Goal: Task Accomplishment & Management: Complete application form

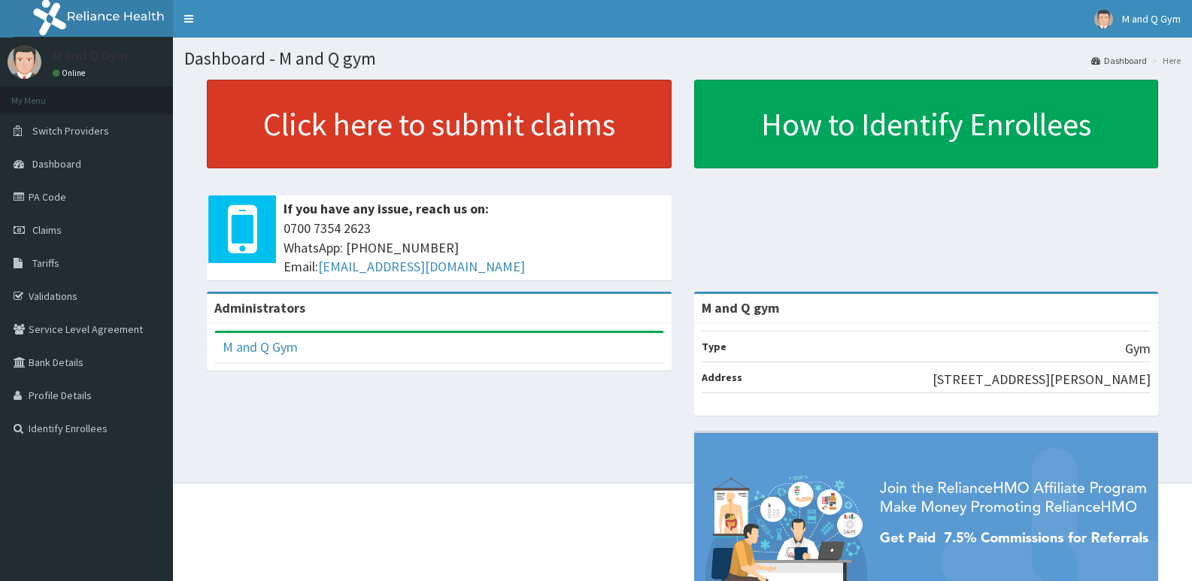
click at [503, 141] on link "Click here to submit claims" at bounding box center [439, 124] width 465 height 89
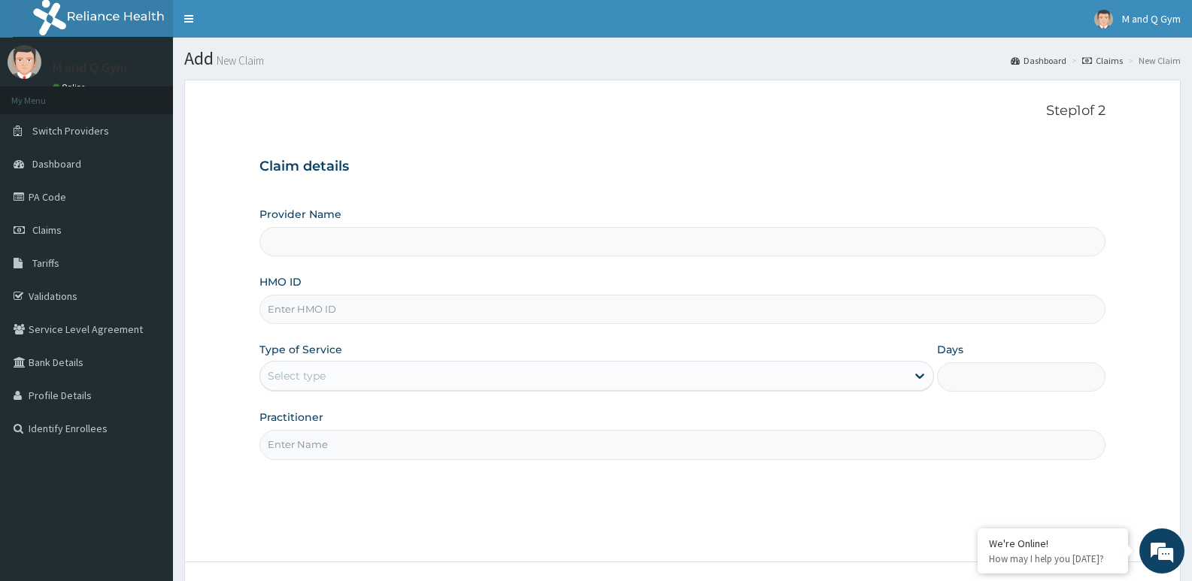
type input "M and Q gym"
type input "1"
click at [836, 240] on input "M and Q gym" at bounding box center [682, 241] width 846 height 29
click at [368, 304] on input "HMO ID" at bounding box center [682, 309] width 846 height 29
type input "ppy/10216/a"
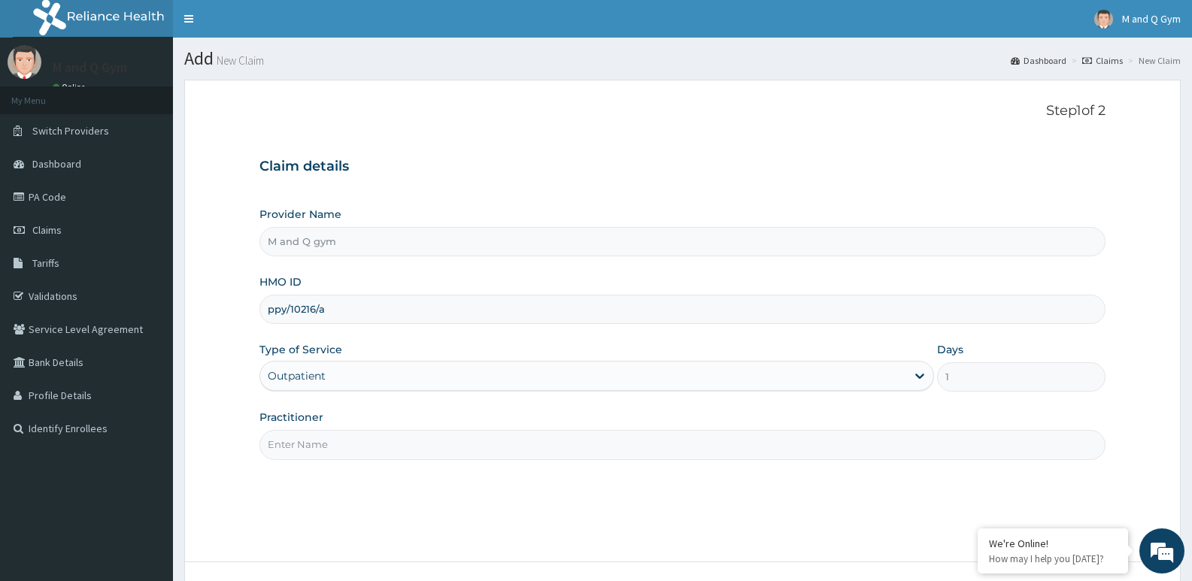
click at [288, 458] on input "Practitioner" at bounding box center [682, 444] width 846 height 29
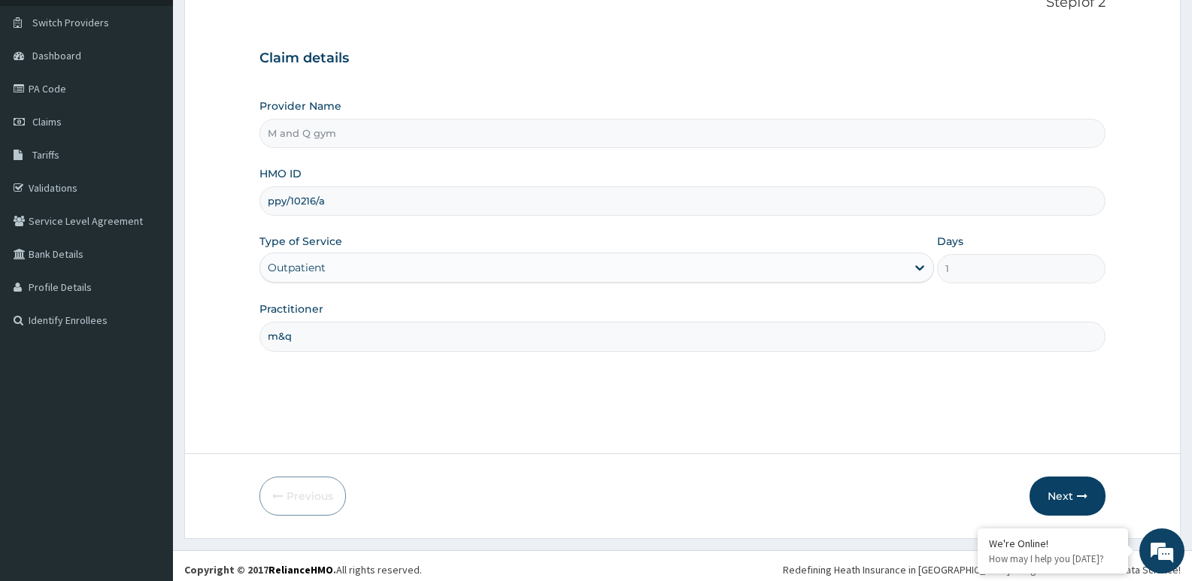
scroll to position [111, 0]
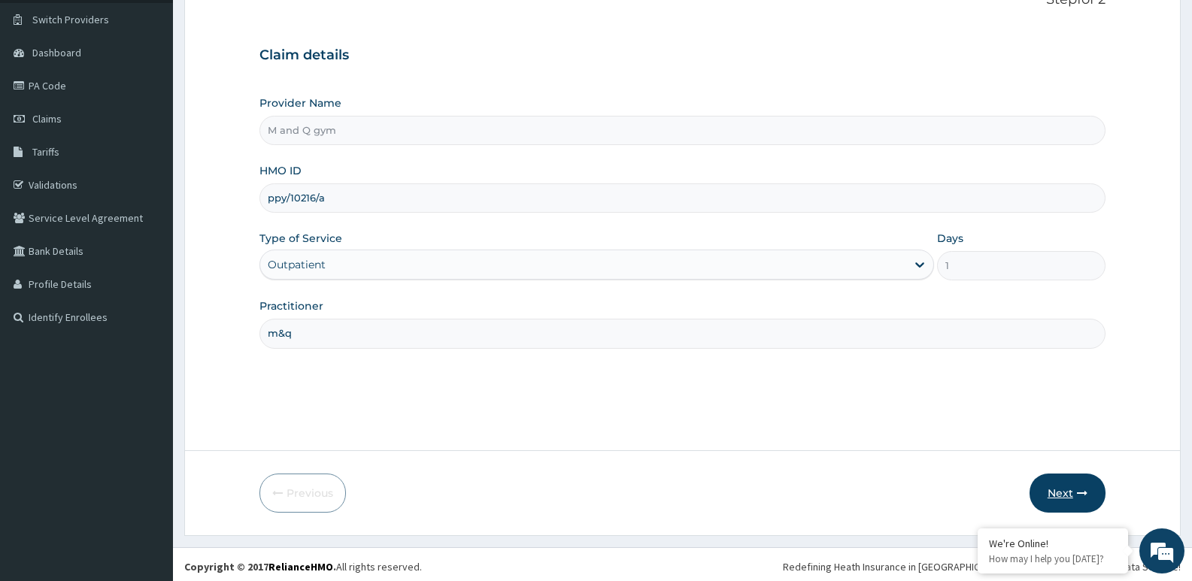
type input "m&q"
click at [738, 435] on form "Step 1 of 2 Claim details Provider Name M and Q gym HMO ID ppy/10216/a Type of …" at bounding box center [682, 252] width 996 height 568
click at [1060, 481] on button "Next" at bounding box center [1067, 493] width 76 height 39
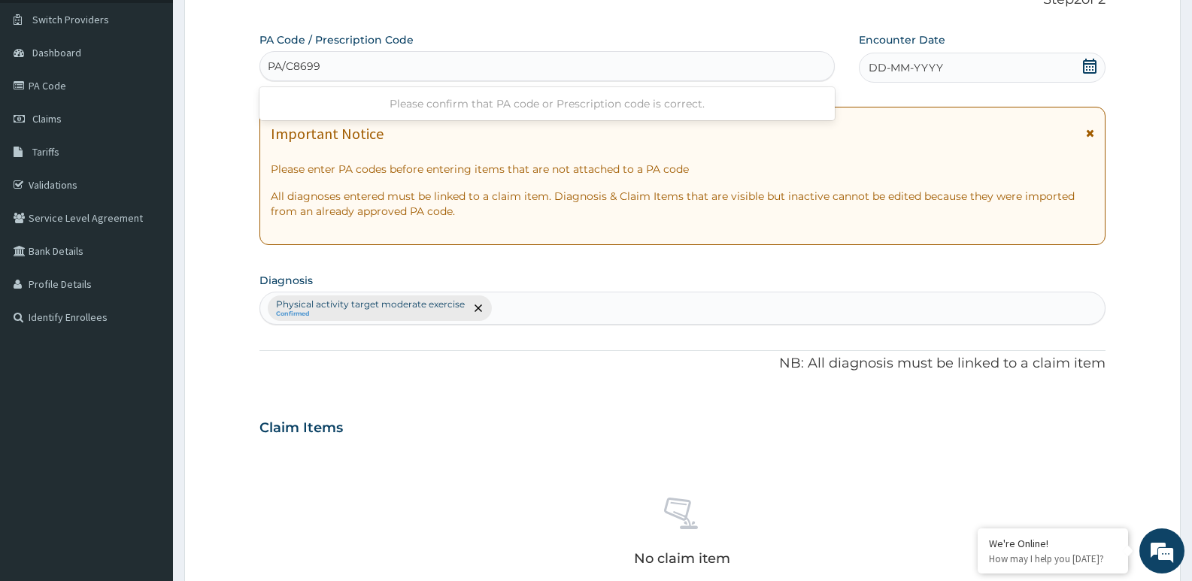
type input "PA/C86996"
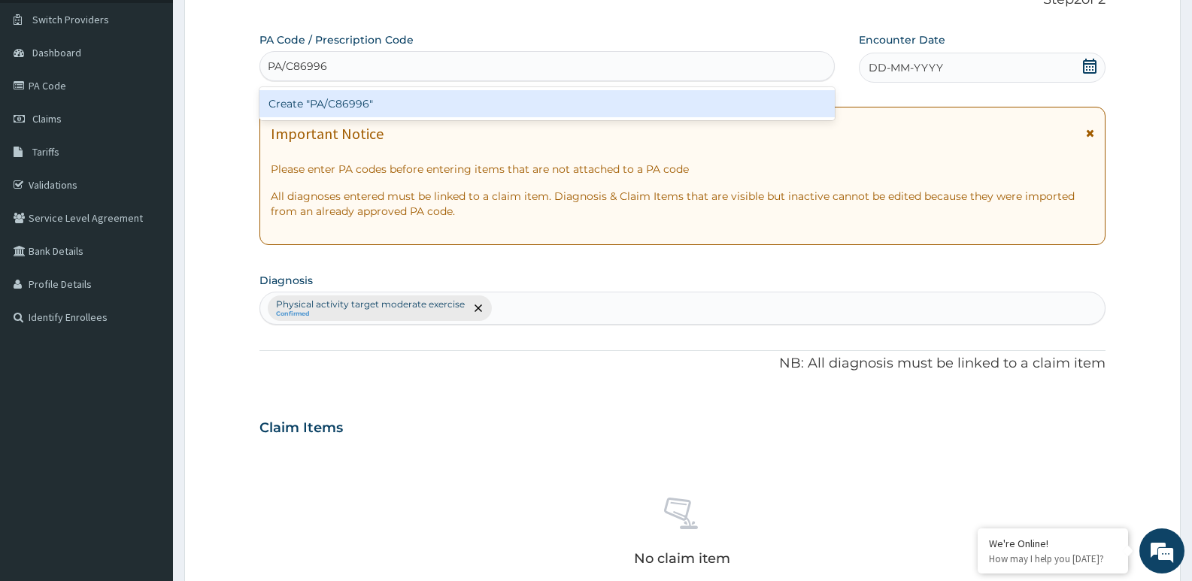
click at [304, 106] on div "Create "PA/C86996"" at bounding box center [546, 103] width 575 height 27
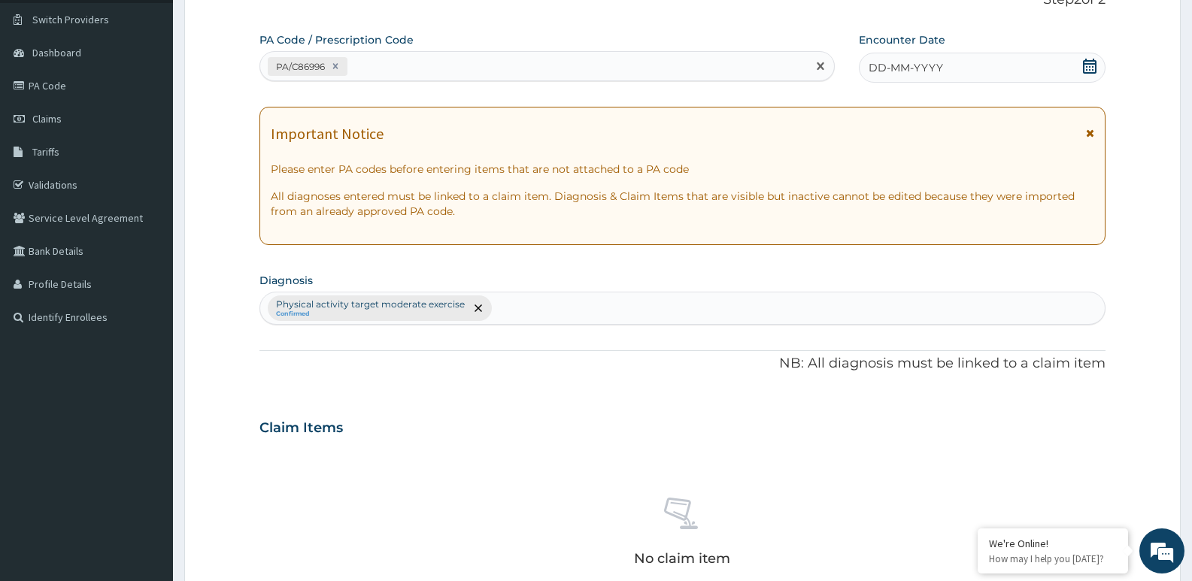
click at [1095, 74] on span at bounding box center [1089, 68] width 15 height 19
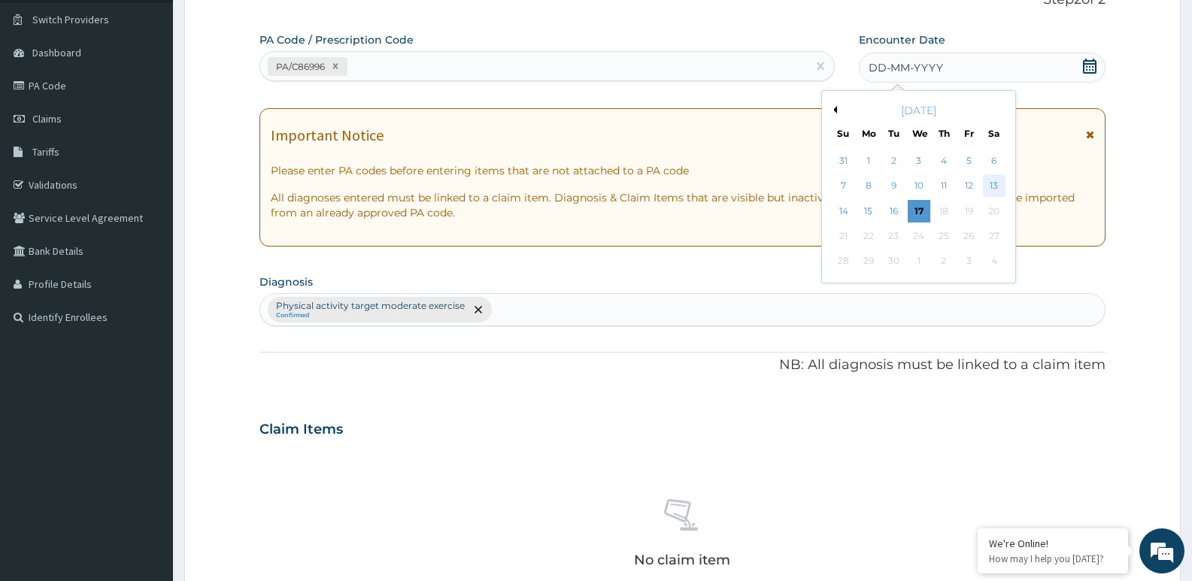
click at [989, 189] on div "13" at bounding box center [994, 186] width 23 height 23
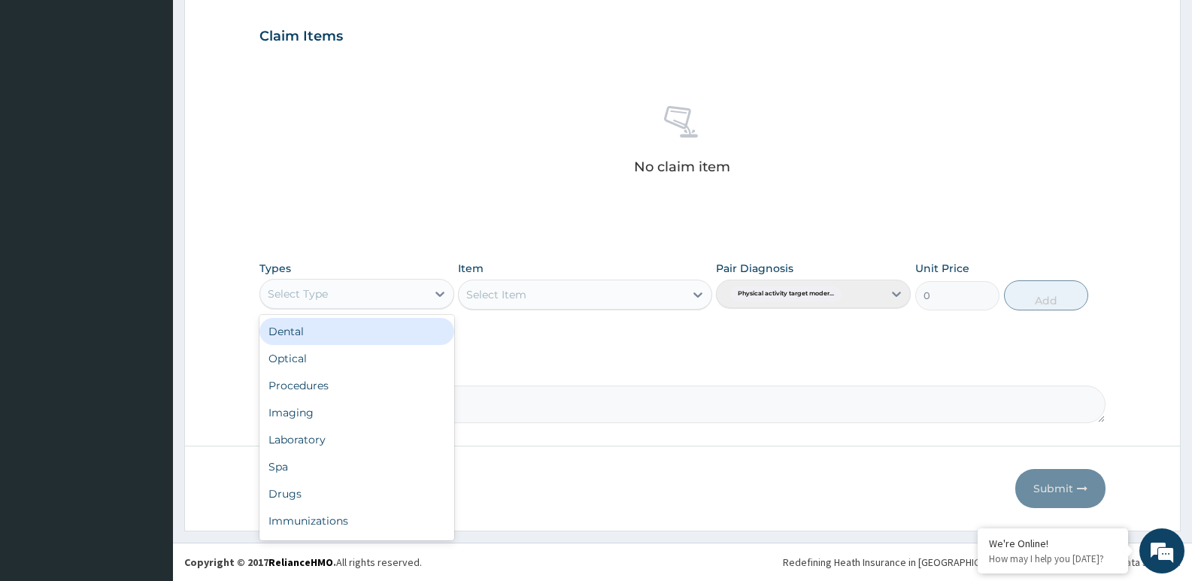
scroll to position [51, 0]
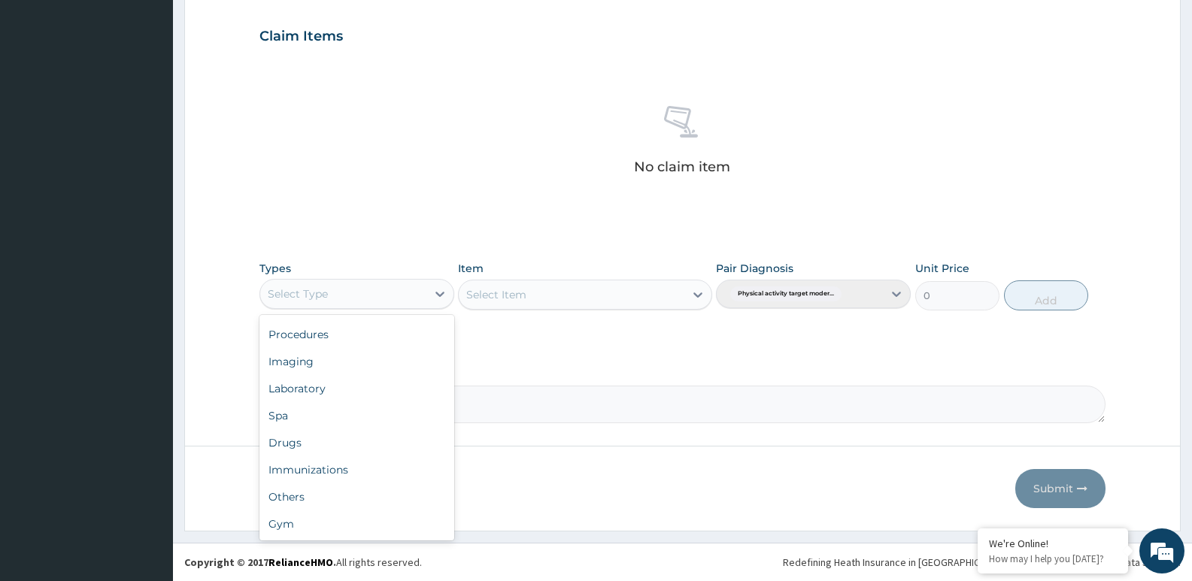
click at [279, 511] on div "Gym" at bounding box center [356, 523] width 195 height 27
click at [494, 286] on div "Select Item" at bounding box center [584, 295] width 253 height 30
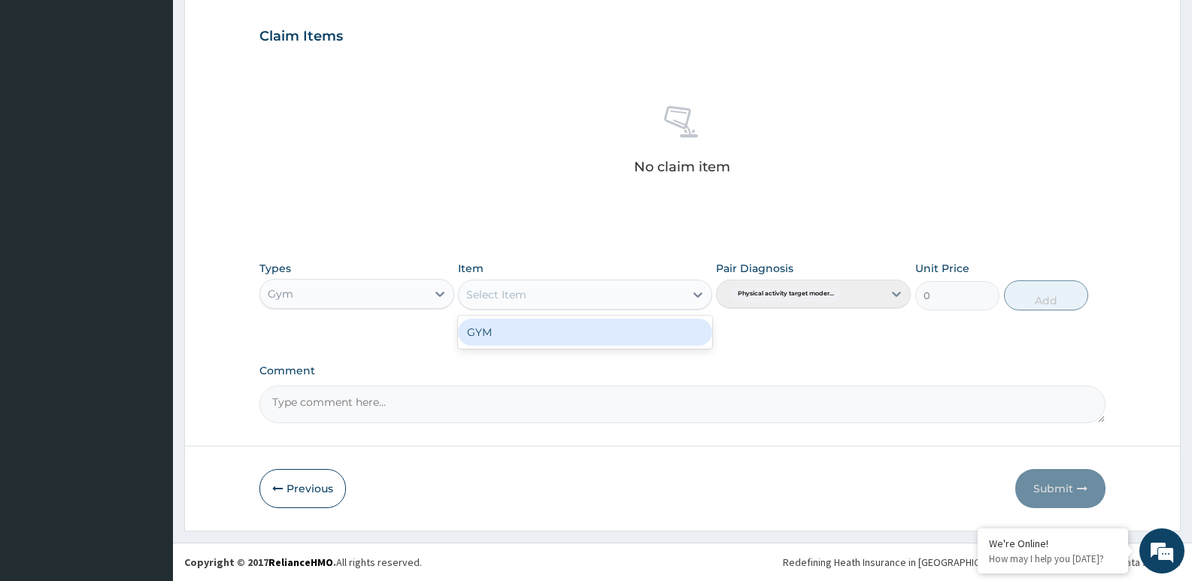
click at [486, 336] on div "GYM" at bounding box center [584, 332] width 253 height 27
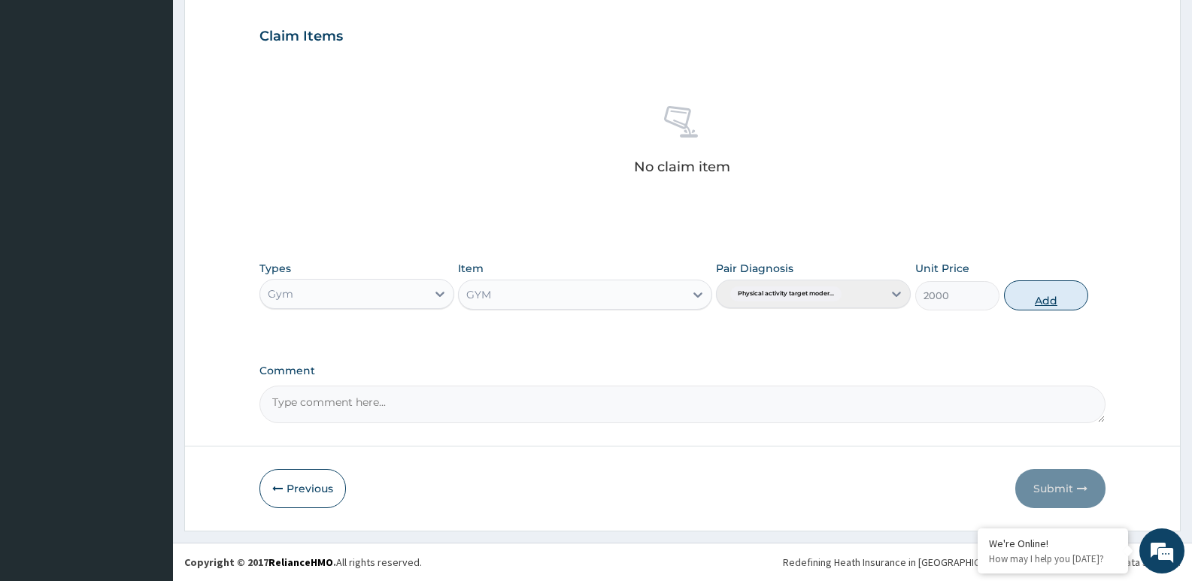
click at [1016, 289] on button "Add" at bounding box center [1046, 295] width 84 height 30
type input "0"
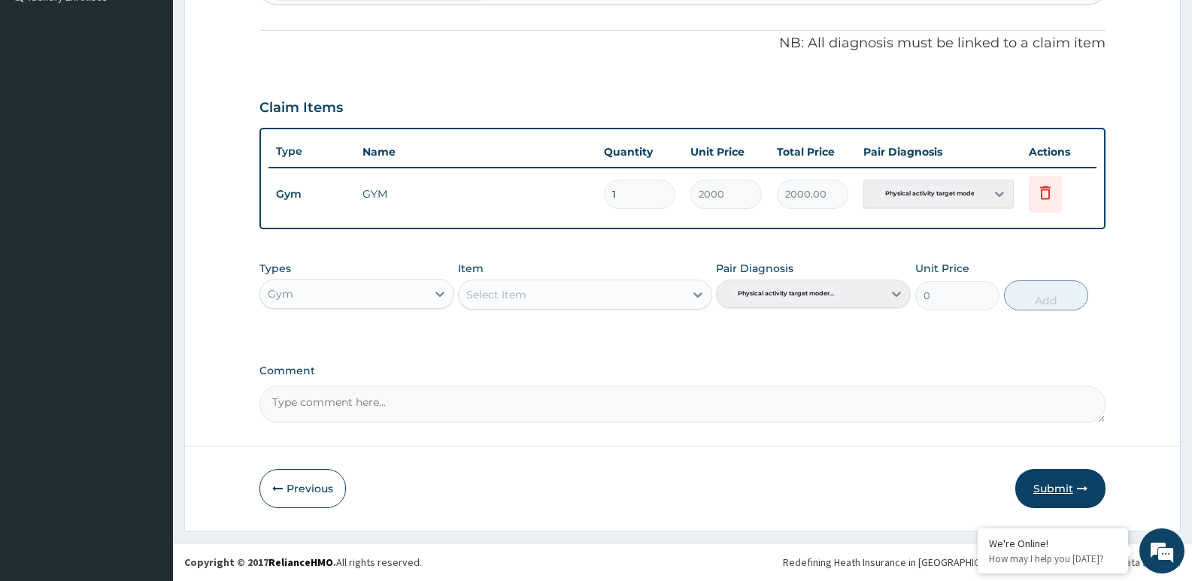
click at [1055, 474] on button "Submit" at bounding box center [1060, 488] width 90 height 39
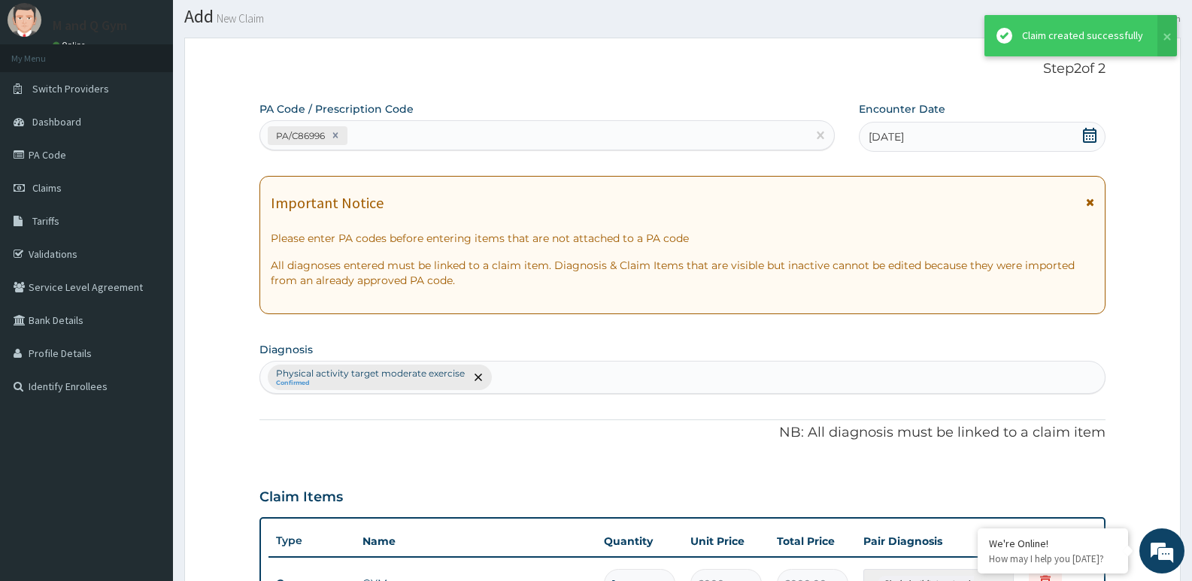
scroll to position [432, 0]
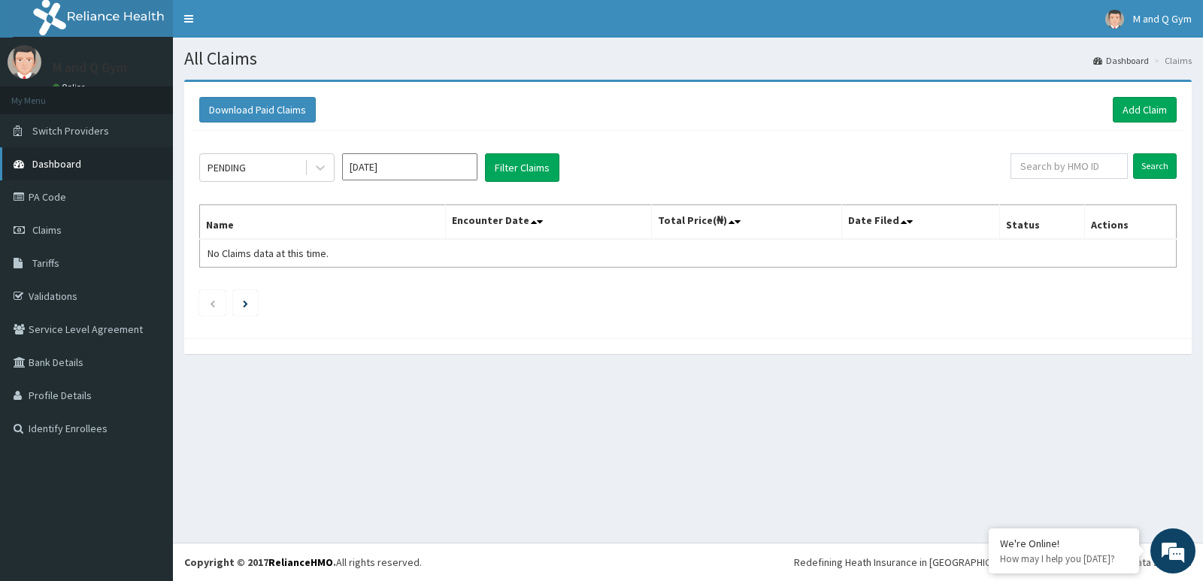
click at [67, 165] on span "Dashboard" at bounding box center [56, 164] width 49 height 14
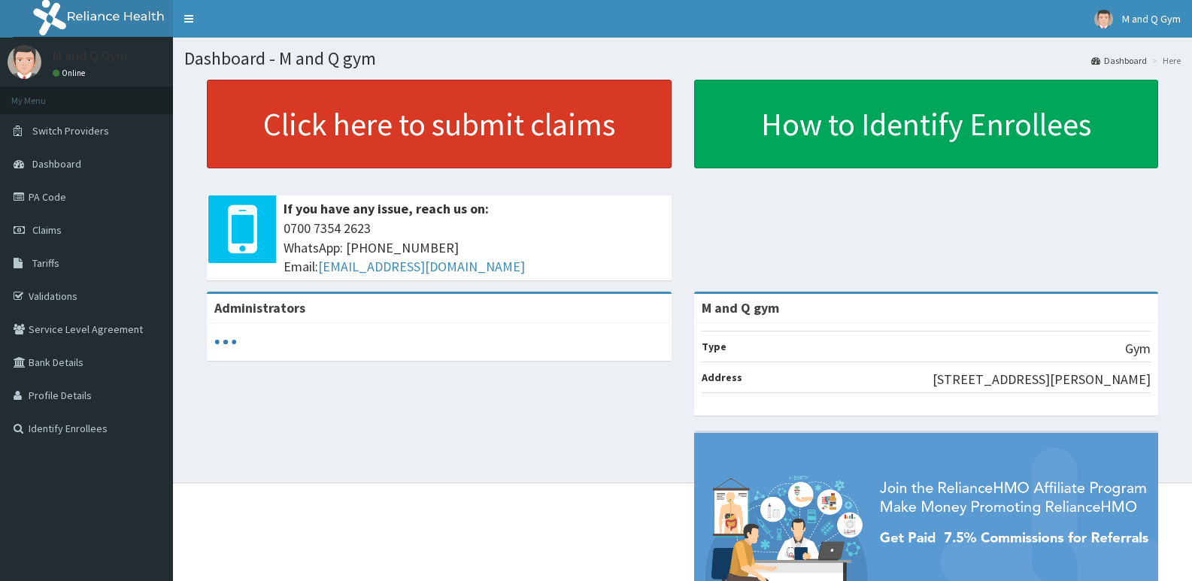
click at [271, 123] on link "Click here to submit claims" at bounding box center [439, 124] width 465 height 89
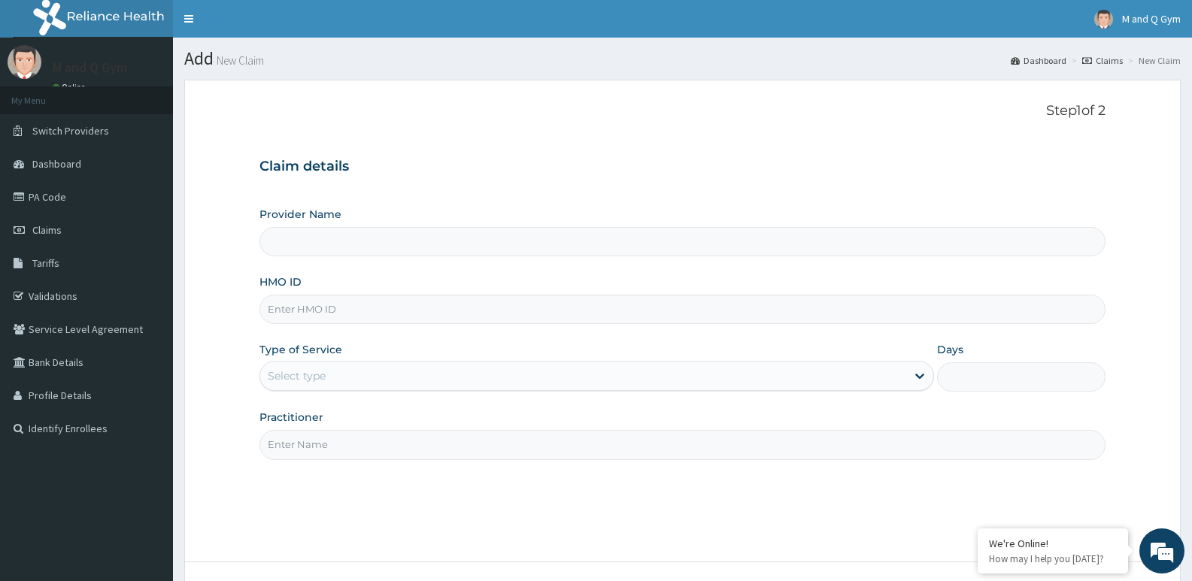
type input "M and Q gym"
type input "1"
click at [315, 308] on input "HMO ID" at bounding box center [682, 309] width 846 height 29
type input "RMO/10026/A"
click at [289, 450] on input "Practitioner" at bounding box center [682, 444] width 846 height 29
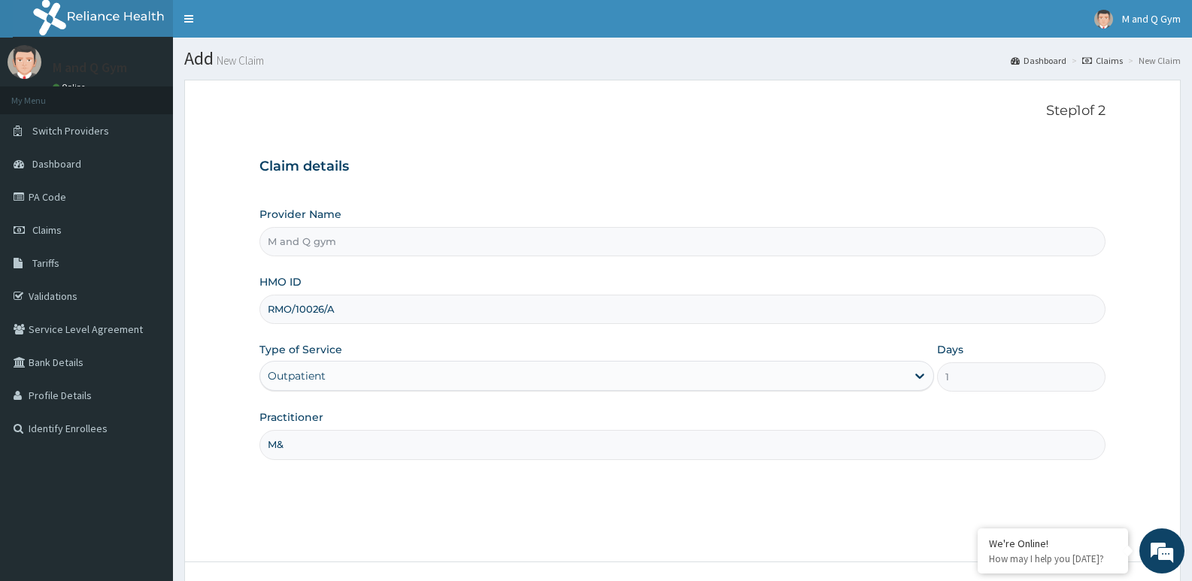
type input "M&Q"
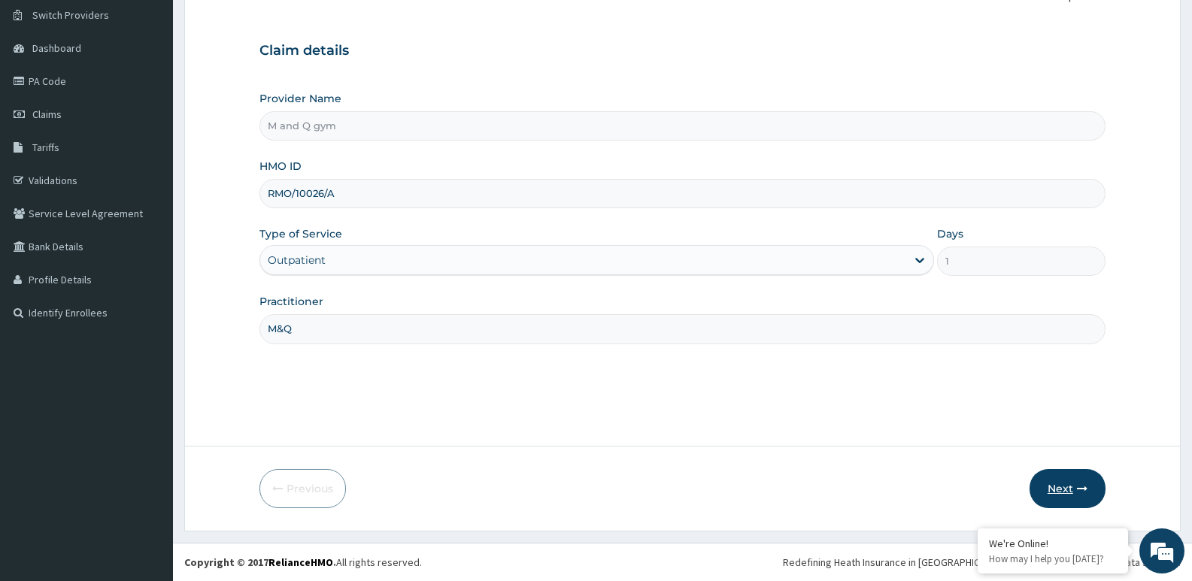
click at [1050, 501] on button "Next" at bounding box center [1067, 488] width 76 height 39
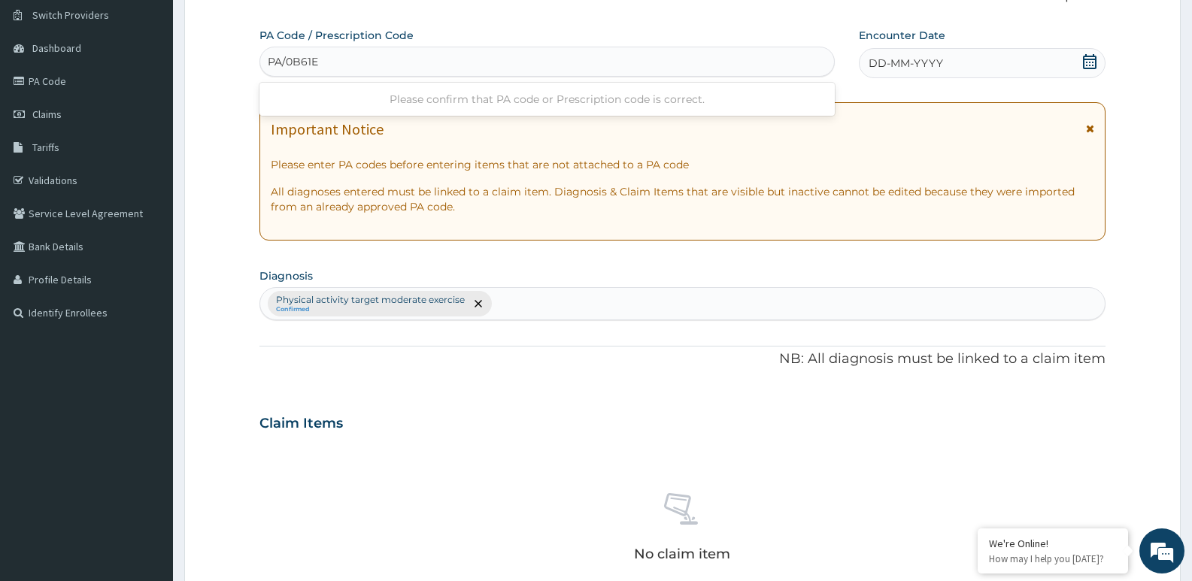
type input "PA/0B61E4"
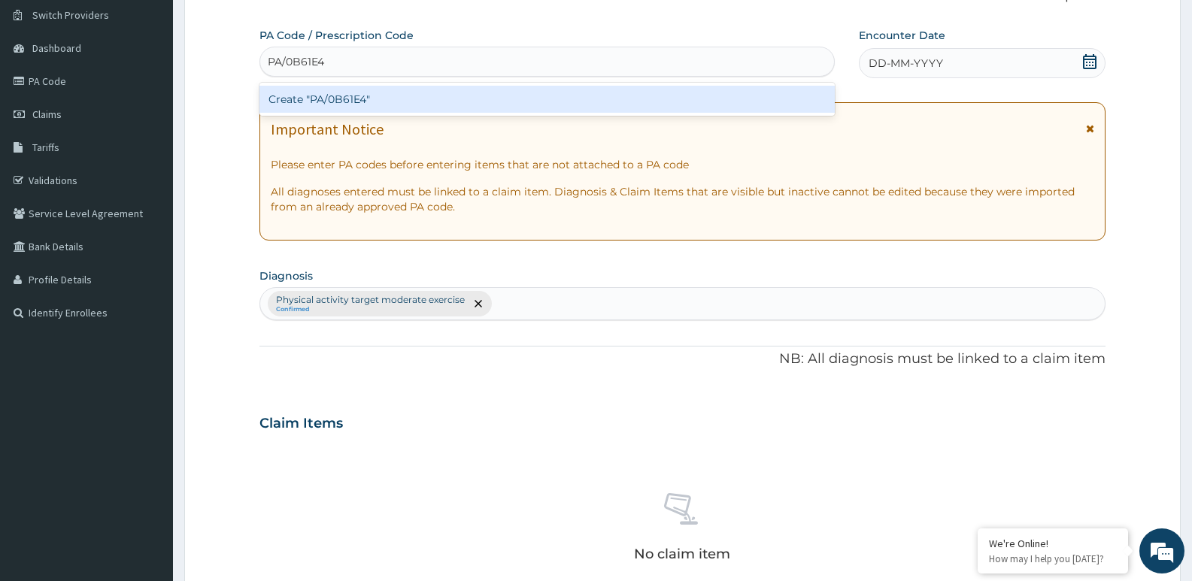
click at [327, 108] on div "Create "PA/0B61E4"" at bounding box center [546, 99] width 575 height 27
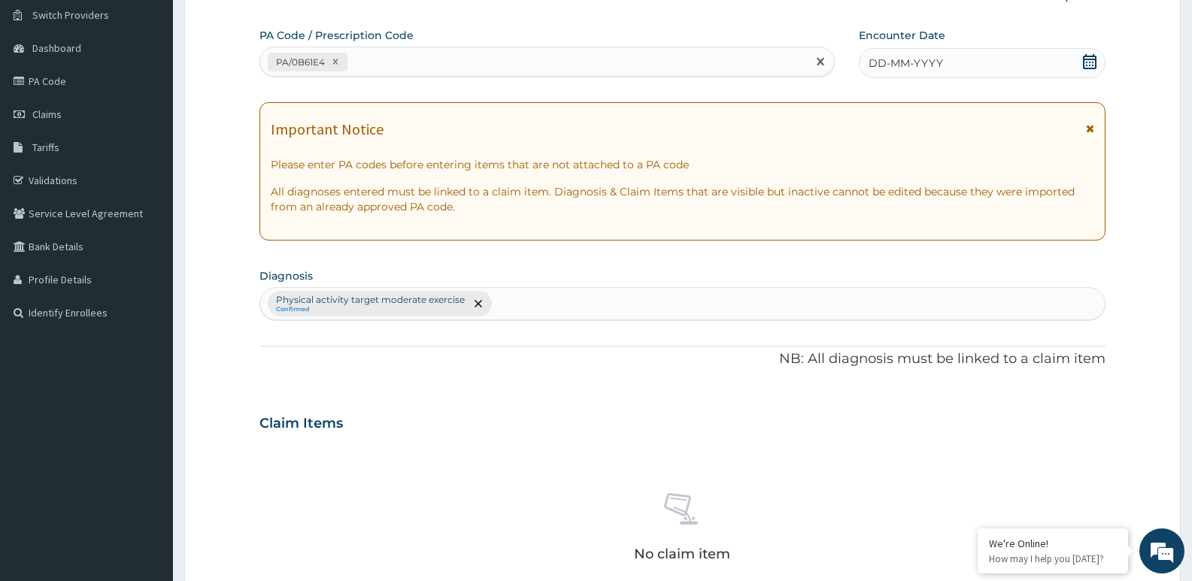
click at [1087, 64] on icon at bounding box center [1089, 61] width 15 height 15
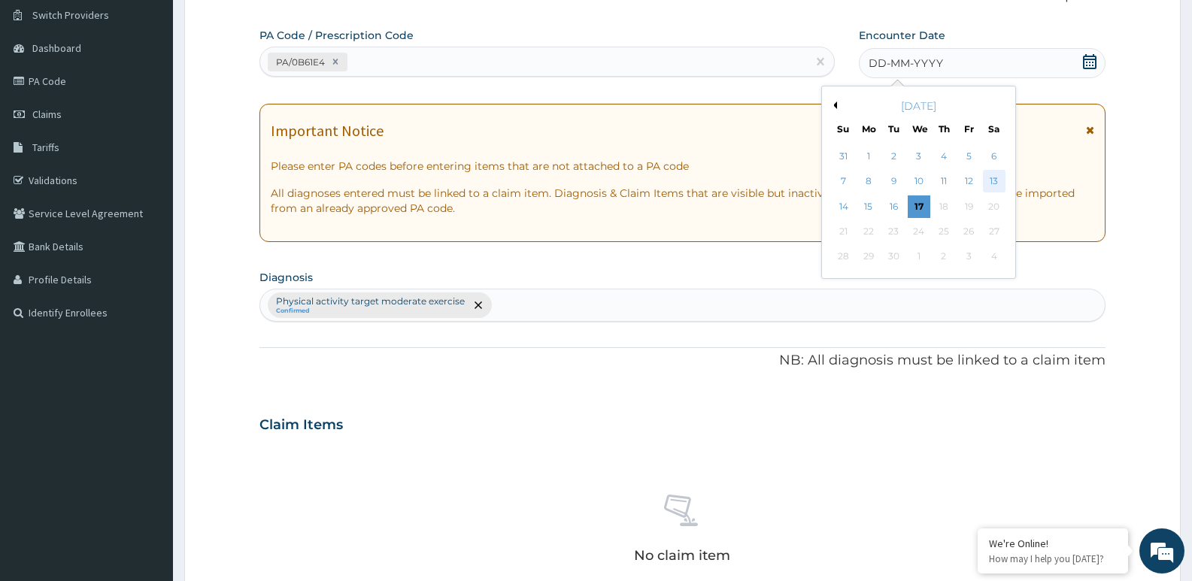
click at [993, 181] on div "13" at bounding box center [994, 182] width 23 height 23
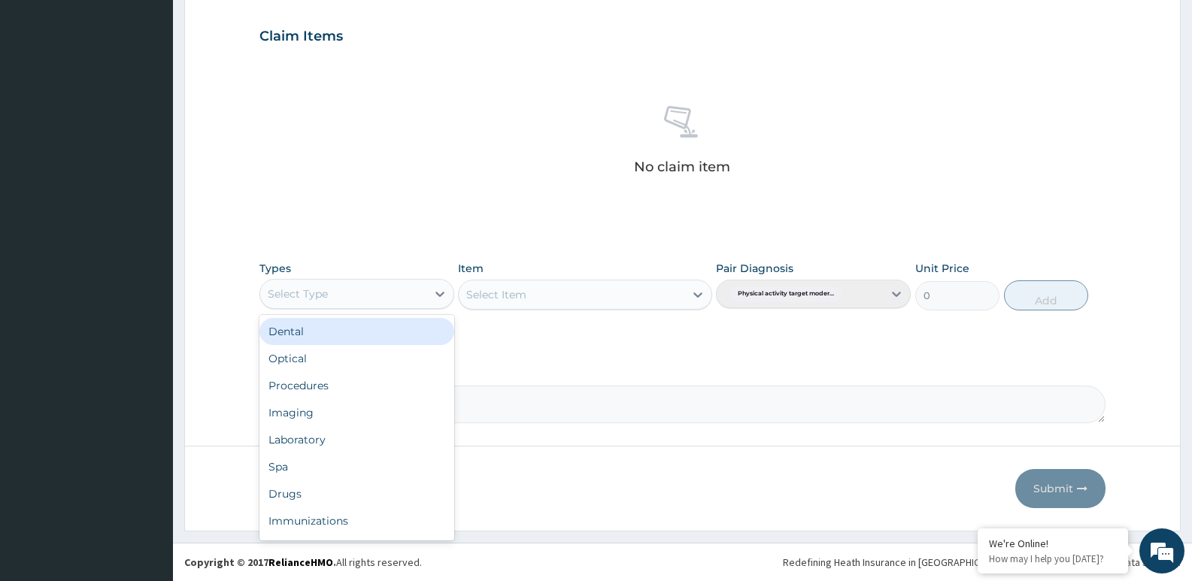
scroll to position [51, 0]
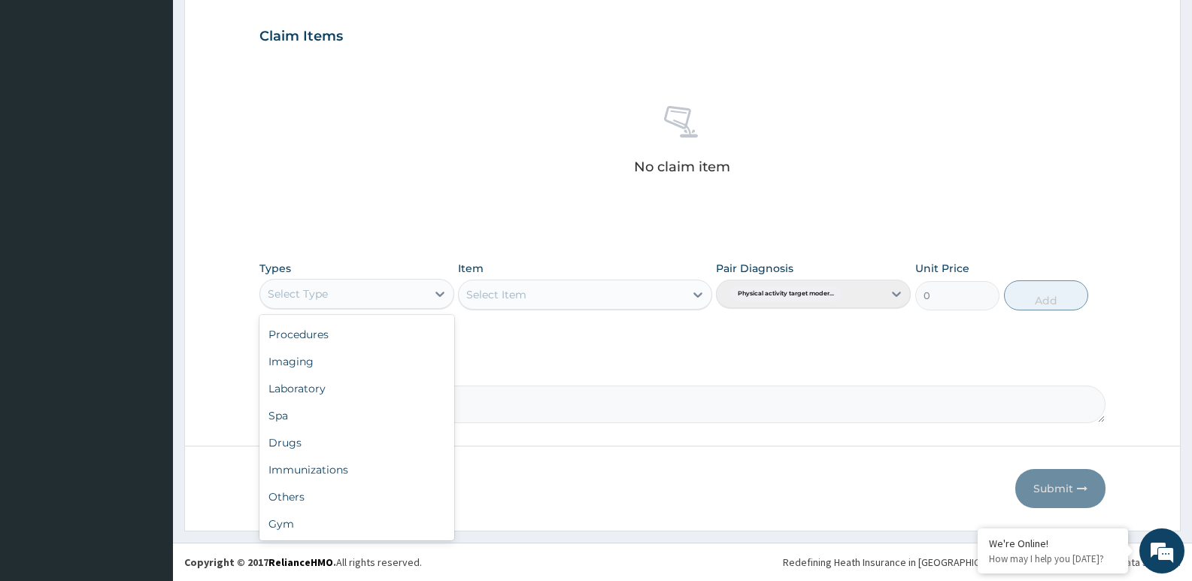
click at [277, 527] on div "Gym" at bounding box center [356, 523] width 195 height 27
click at [548, 280] on div "Select Item" at bounding box center [584, 295] width 253 height 30
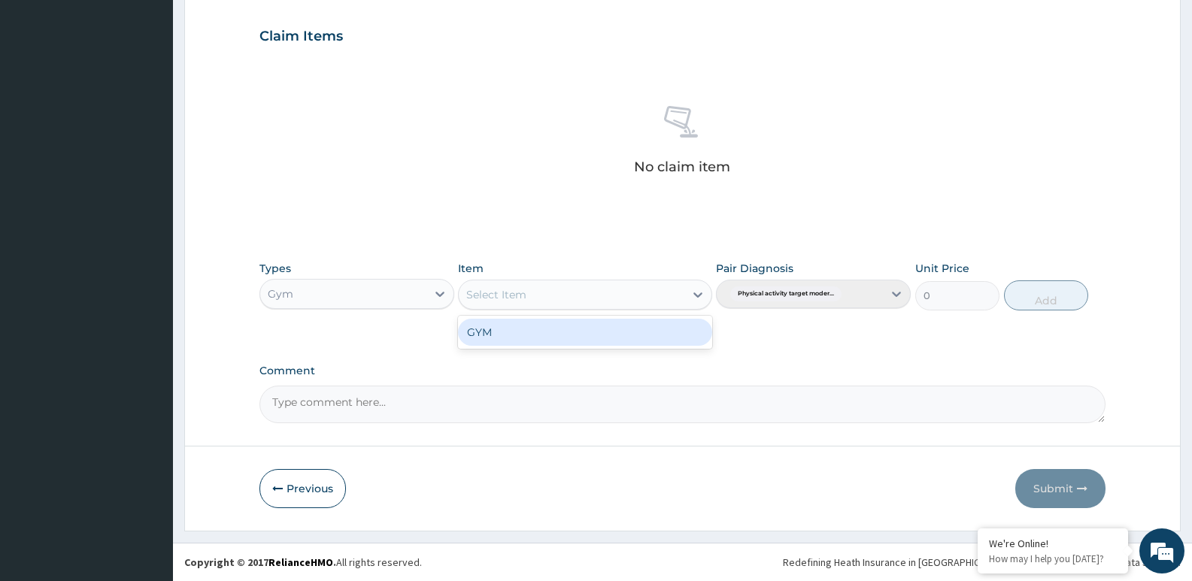
click at [523, 328] on div "GYM" at bounding box center [584, 332] width 253 height 27
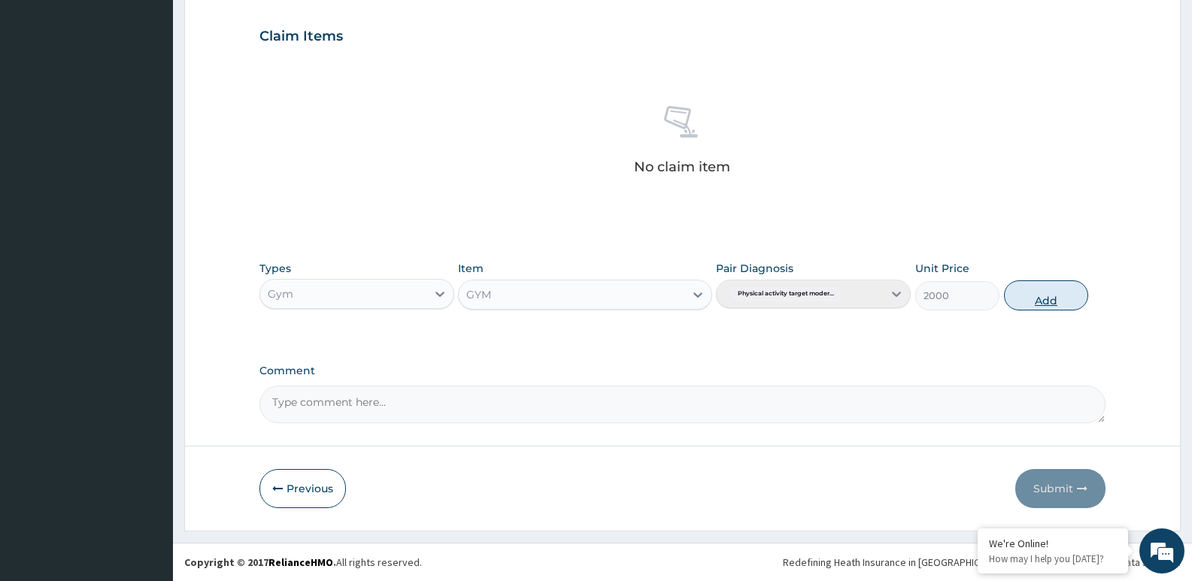
click at [1031, 287] on button "Add" at bounding box center [1046, 295] width 84 height 30
type input "0"
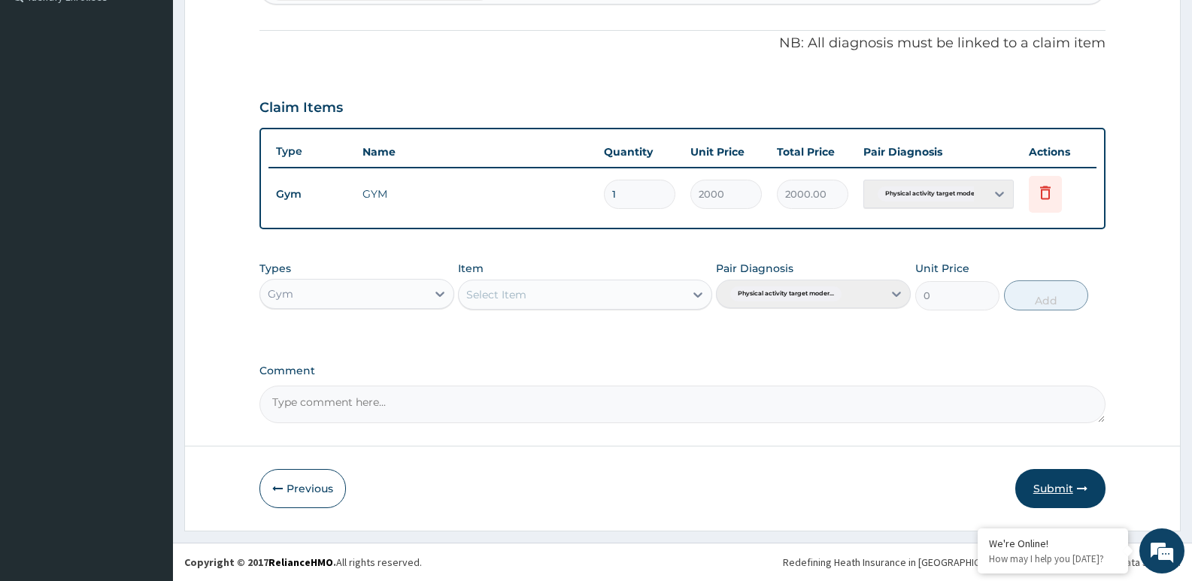
click at [1042, 479] on button "Submit" at bounding box center [1060, 488] width 90 height 39
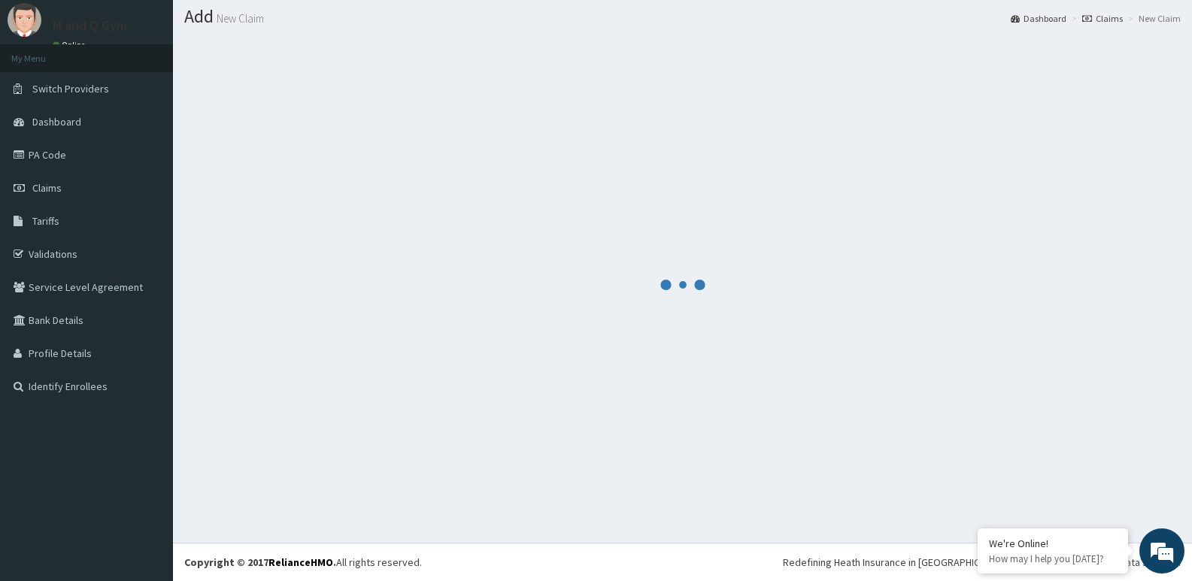
scroll to position [432, 0]
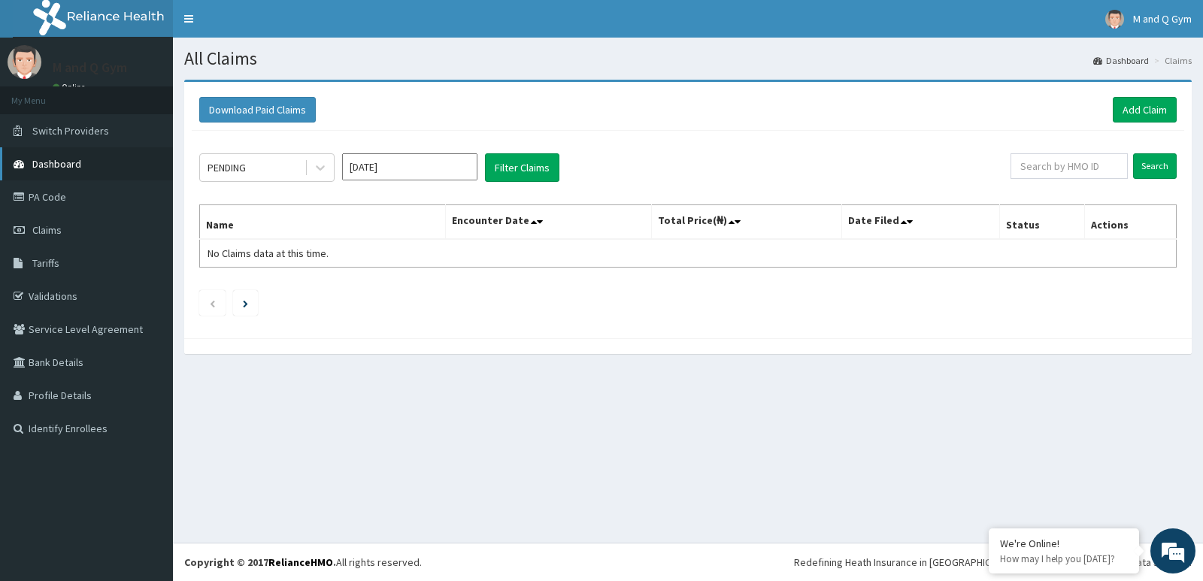
click at [64, 170] on span "Dashboard" at bounding box center [56, 164] width 49 height 14
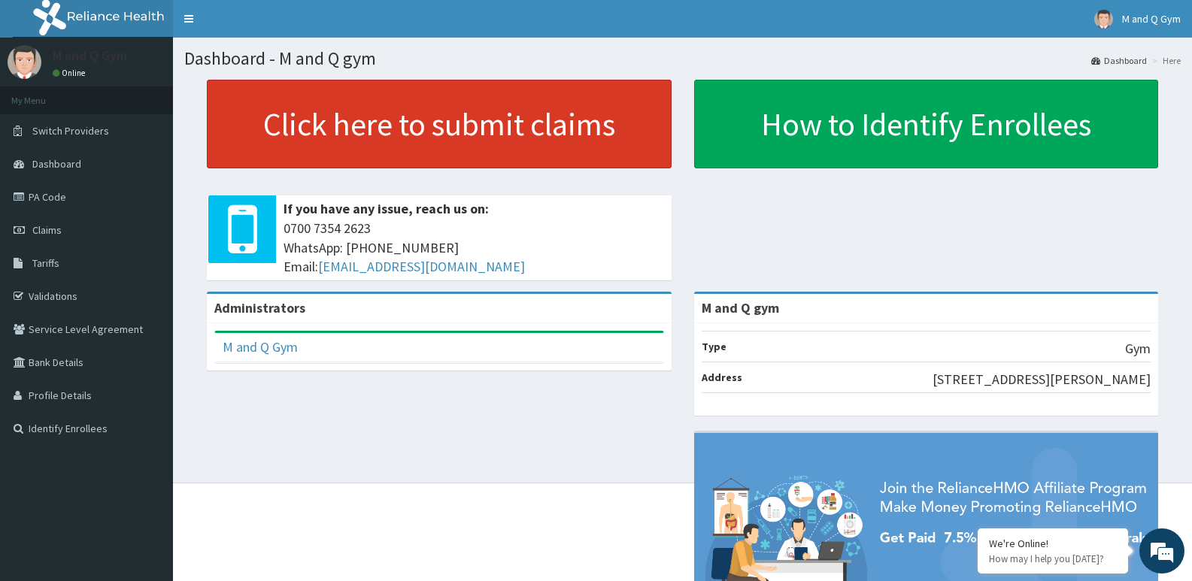
click at [454, 123] on link "Click here to submit claims" at bounding box center [439, 124] width 465 height 89
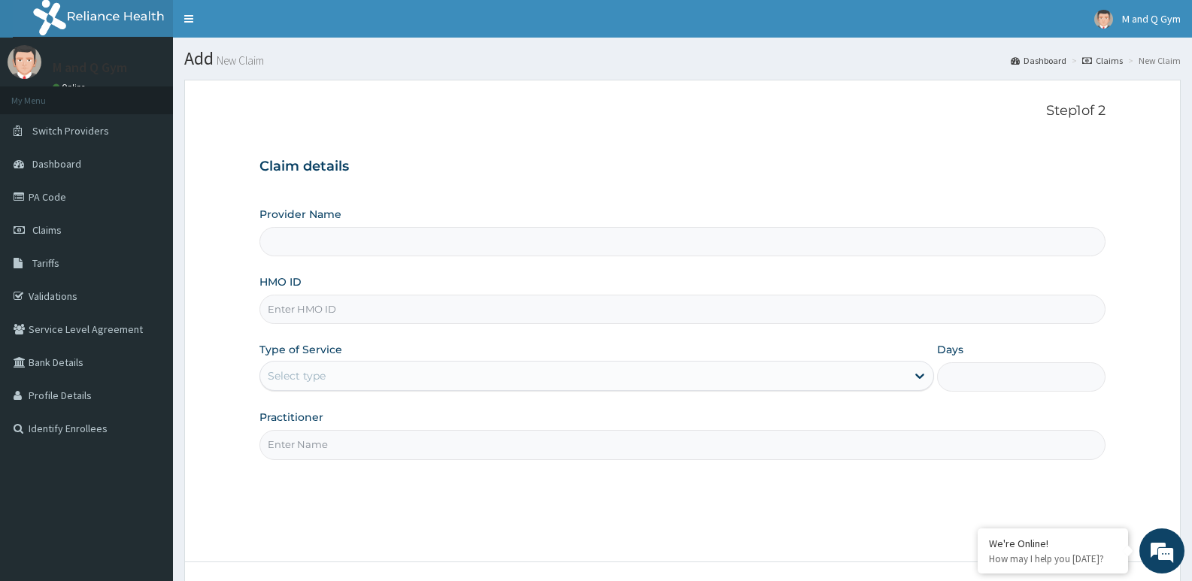
type input "M and Q gym"
type input "1"
click at [292, 315] on input "HMO ID" at bounding box center [682, 309] width 846 height 29
click at [287, 306] on input "HMO ID" at bounding box center [682, 309] width 846 height 29
type input "LTI/10142/A"
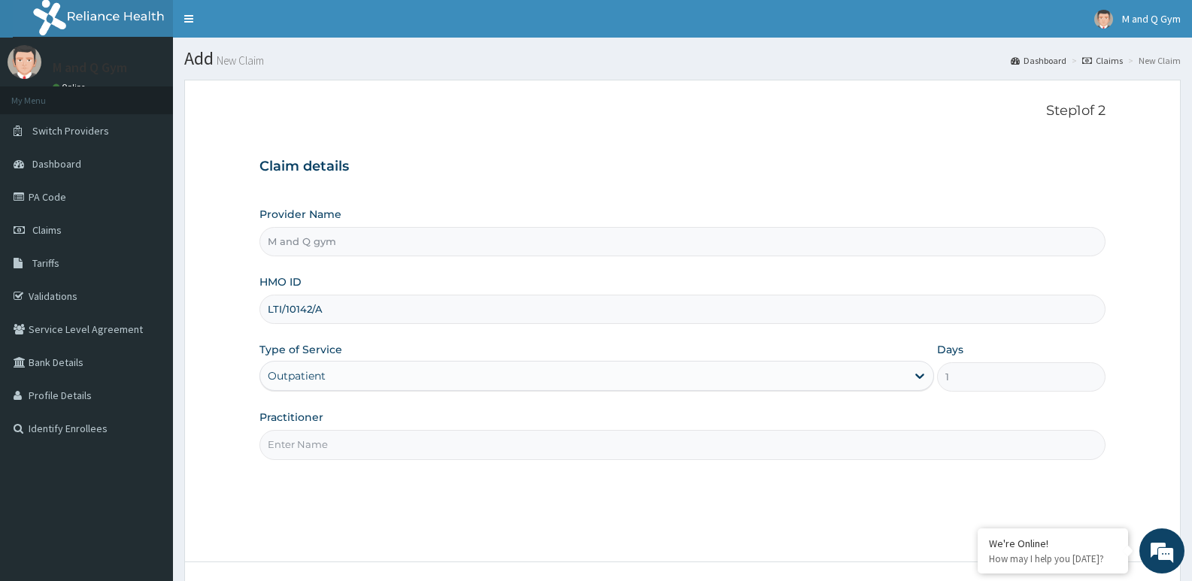
click at [295, 450] on input "Practitioner" at bounding box center [682, 444] width 846 height 29
type input "M&Q"
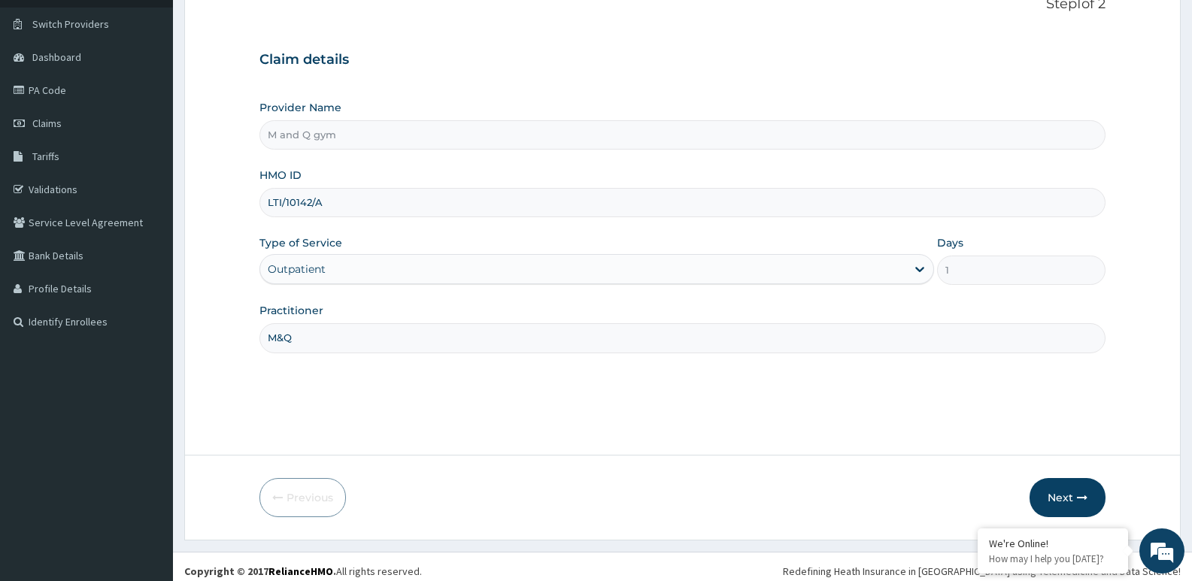
scroll to position [116, 0]
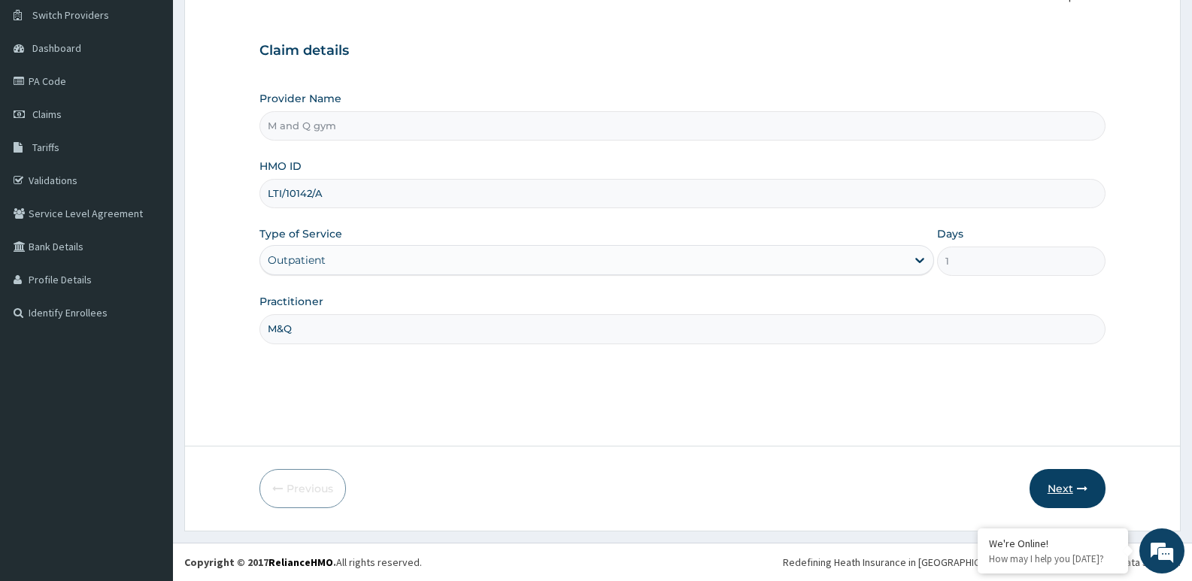
click at [1056, 471] on button "Next" at bounding box center [1067, 488] width 76 height 39
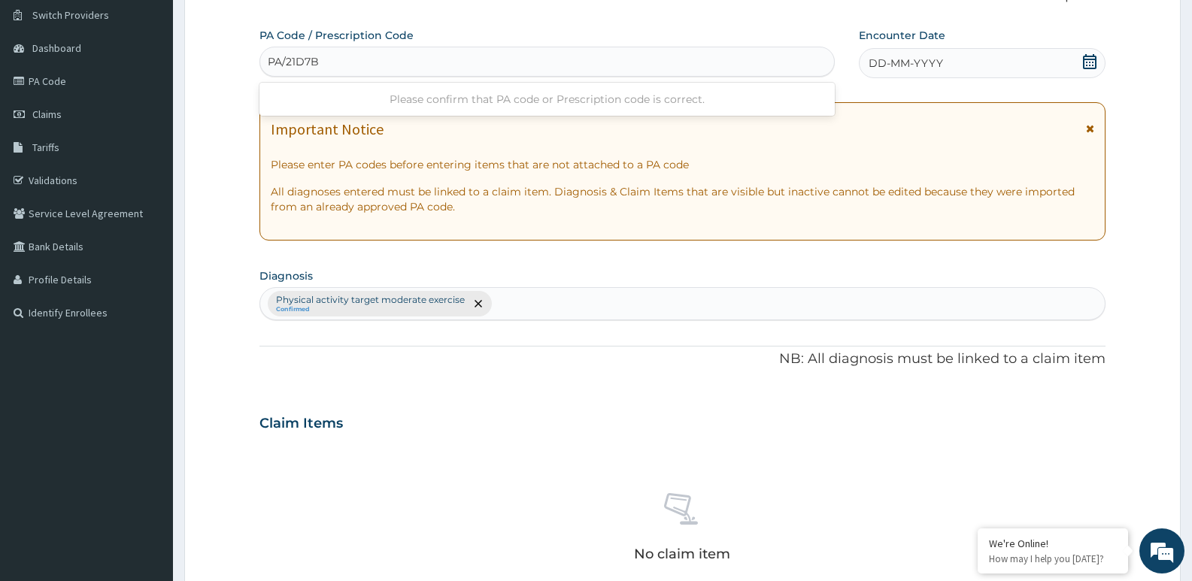
type input "PA/21D7B1"
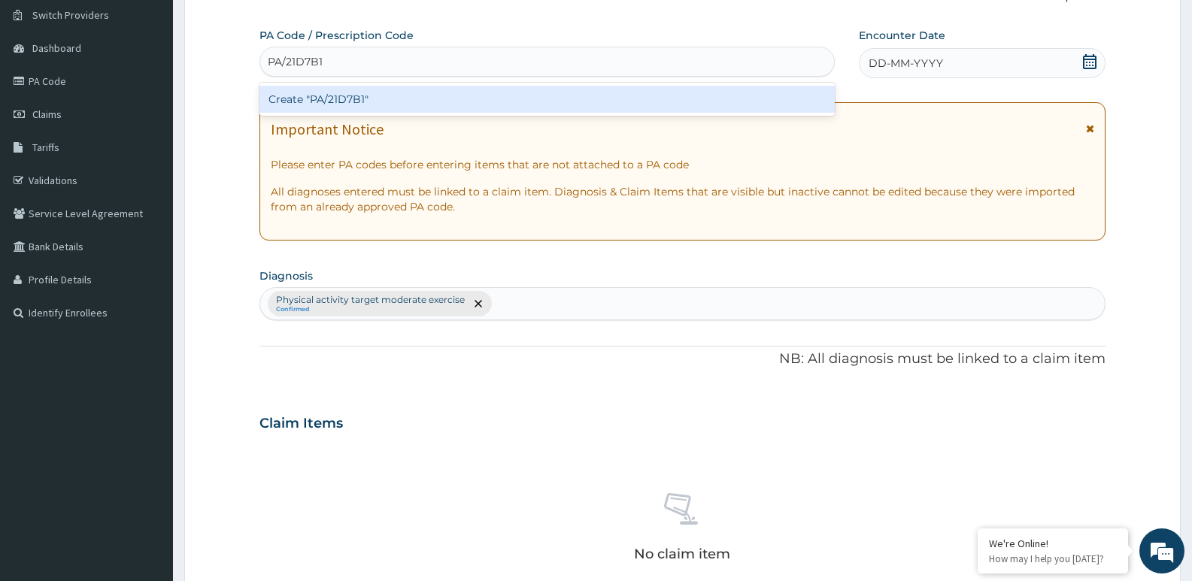
click at [345, 97] on div "Create "PA/21D7B1"" at bounding box center [546, 99] width 575 height 27
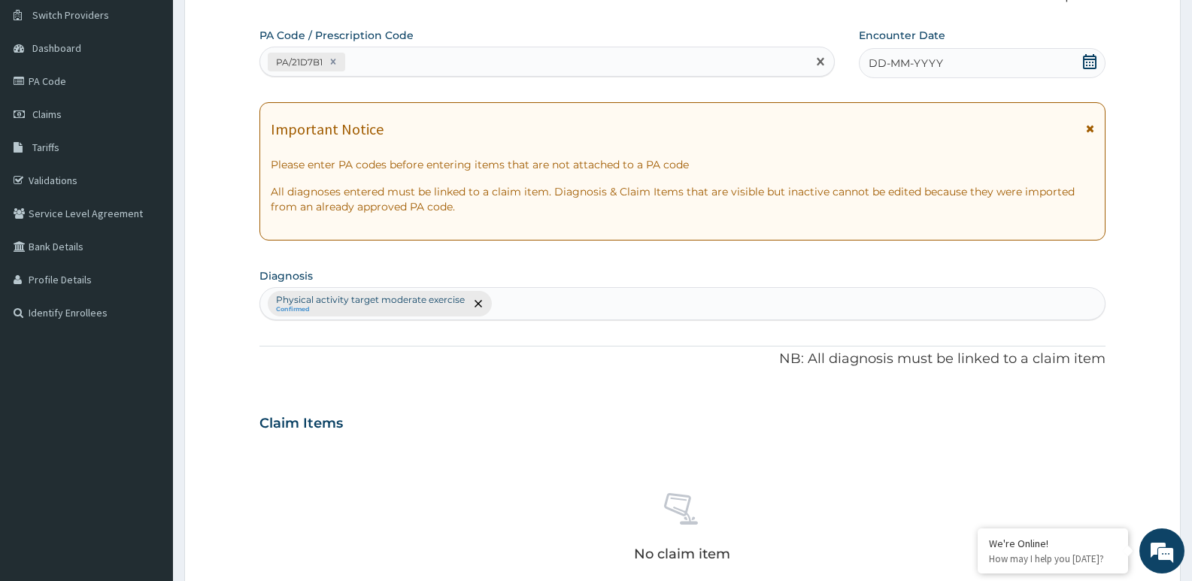
click at [1085, 70] on span at bounding box center [1089, 63] width 15 height 19
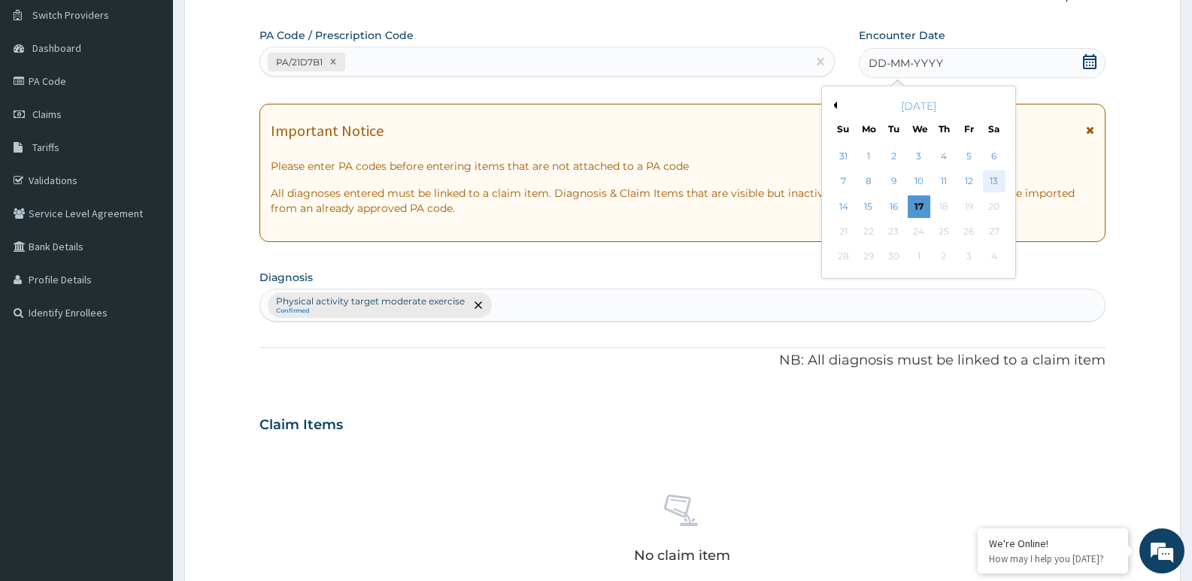
click at [996, 179] on div "13" at bounding box center [994, 182] width 23 height 23
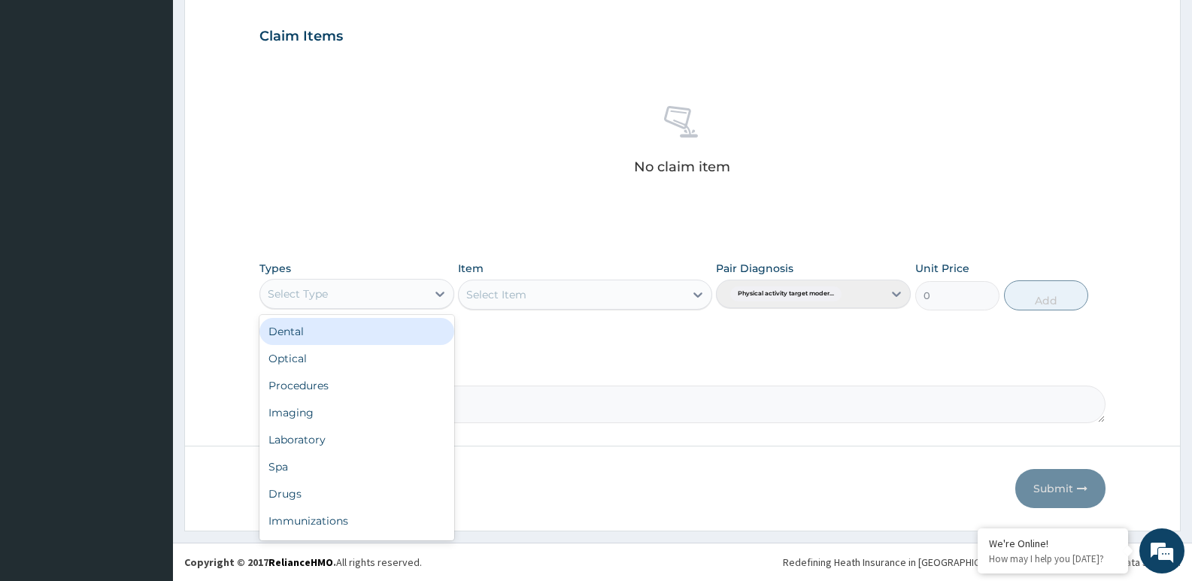
scroll to position [51, 0]
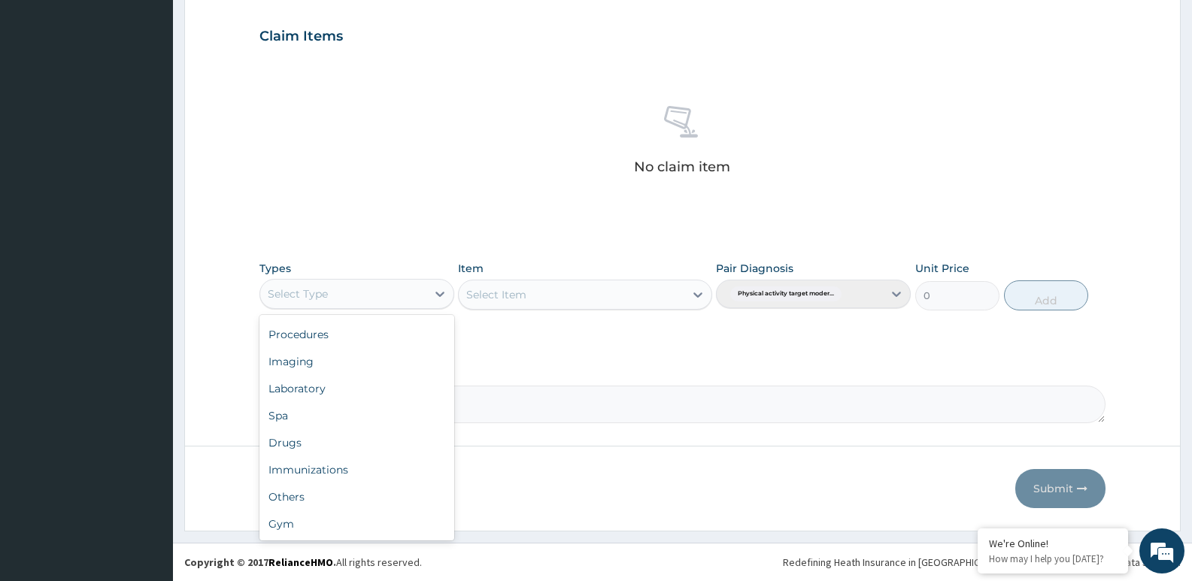
click at [323, 523] on div "Gym" at bounding box center [356, 523] width 195 height 27
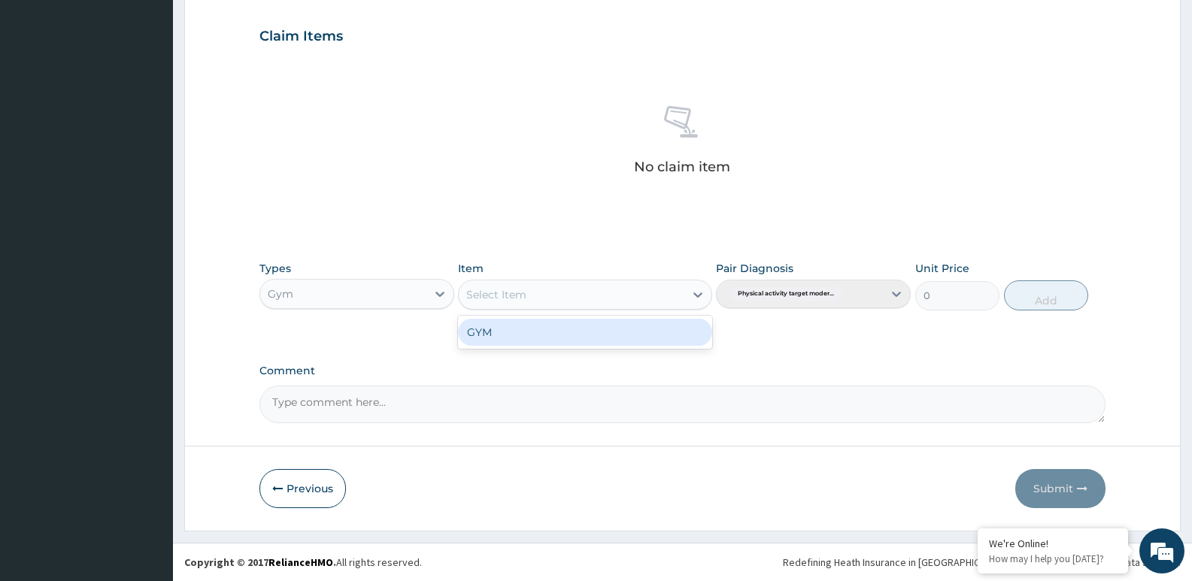
click at [562, 339] on div "GYM" at bounding box center [584, 332] width 253 height 27
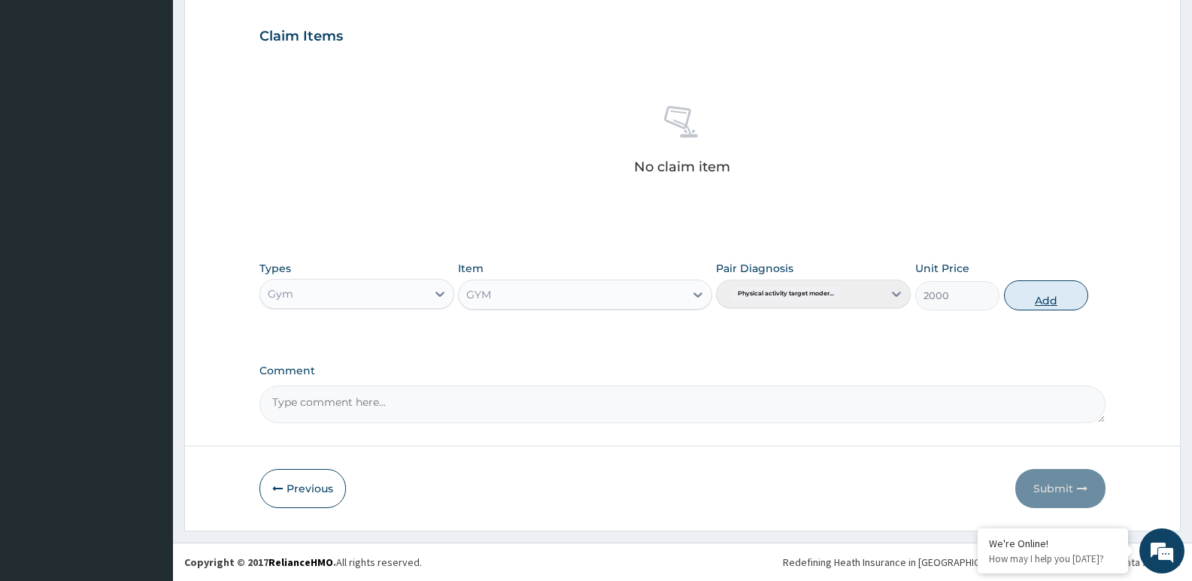
click at [1054, 296] on button "Add" at bounding box center [1046, 295] width 84 height 30
type input "0"
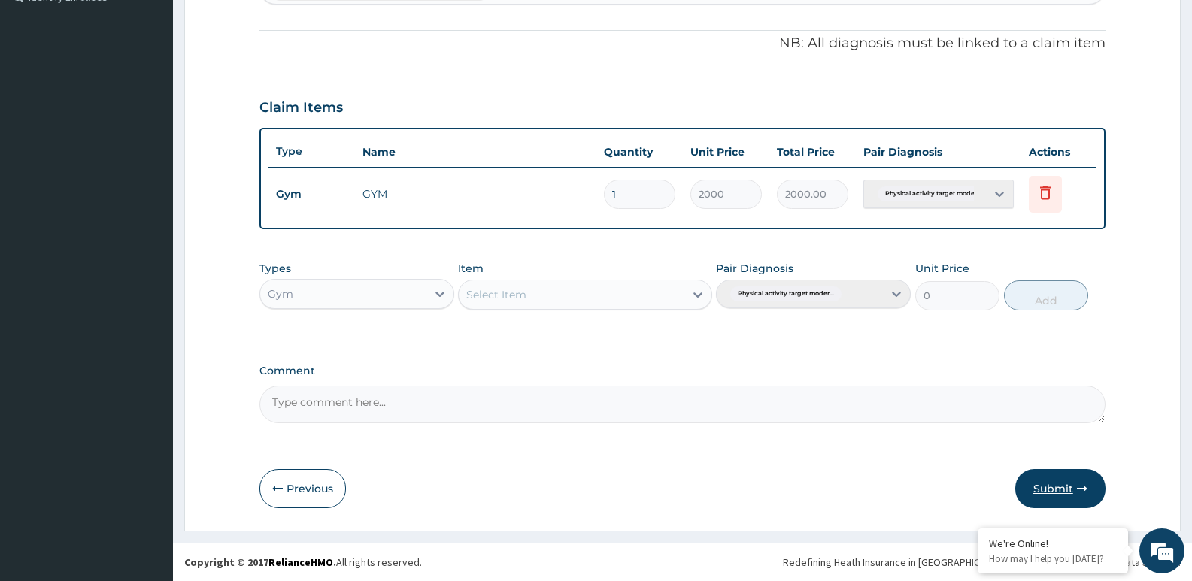
click at [1071, 503] on button "Submit" at bounding box center [1060, 488] width 90 height 39
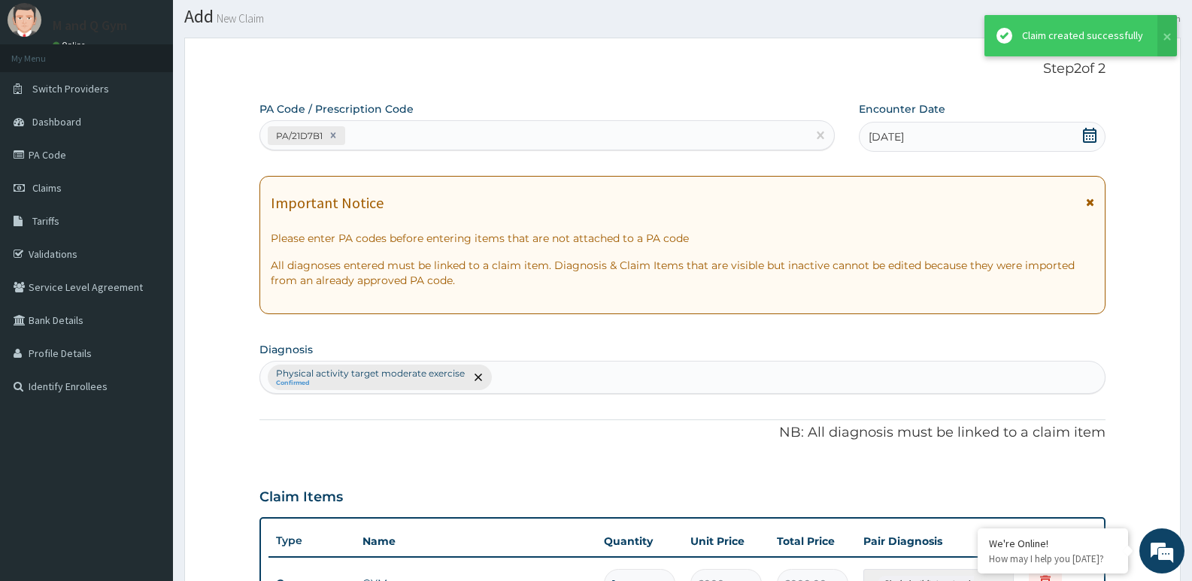
scroll to position [432, 0]
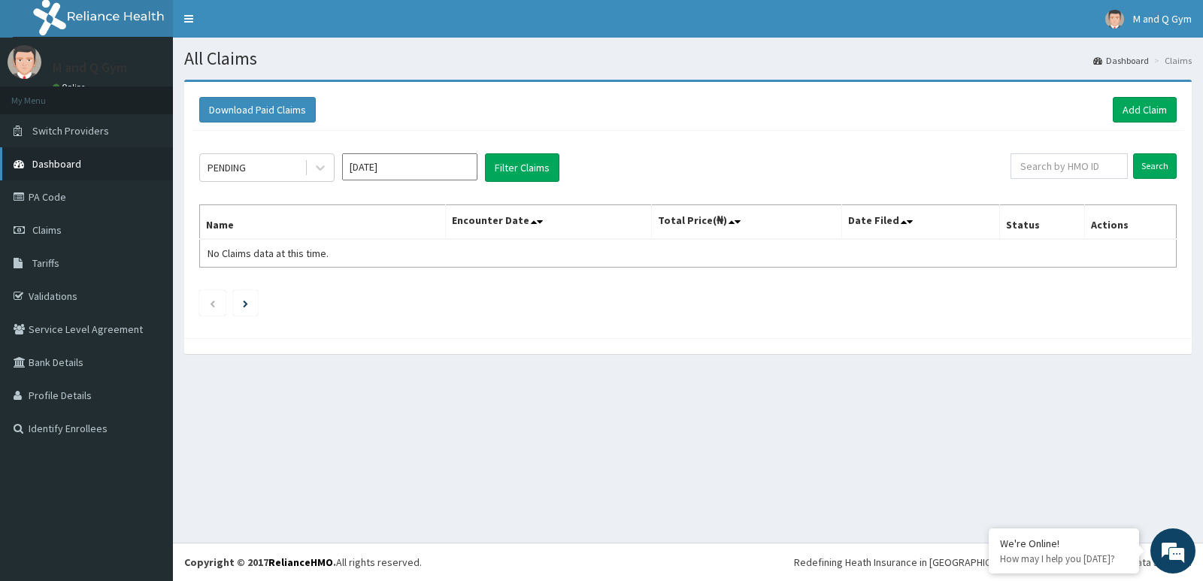
click at [92, 164] on link "Dashboard" at bounding box center [86, 163] width 173 height 33
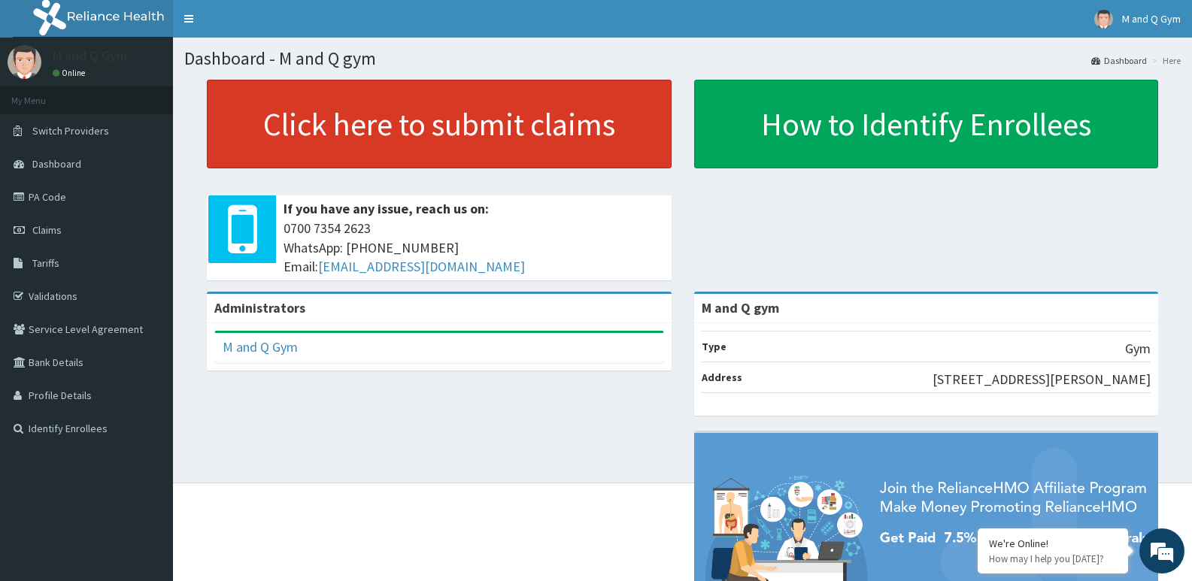
click at [462, 142] on link "Click here to submit claims" at bounding box center [439, 124] width 465 height 89
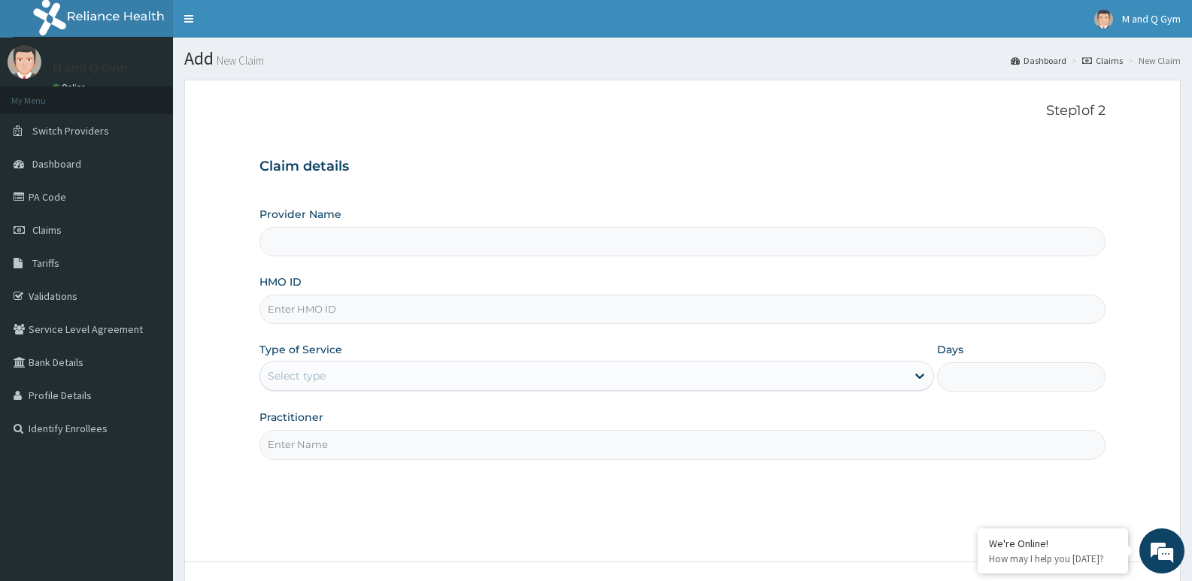
click at [280, 304] on input "HMO ID" at bounding box center [682, 309] width 846 height 29
type input "M and Q gym"
type input "1"
type input "PGL/10188/A"
click at [333, 447] on input "Practitioner" at bounding box center [682, 444] width 846 height 29
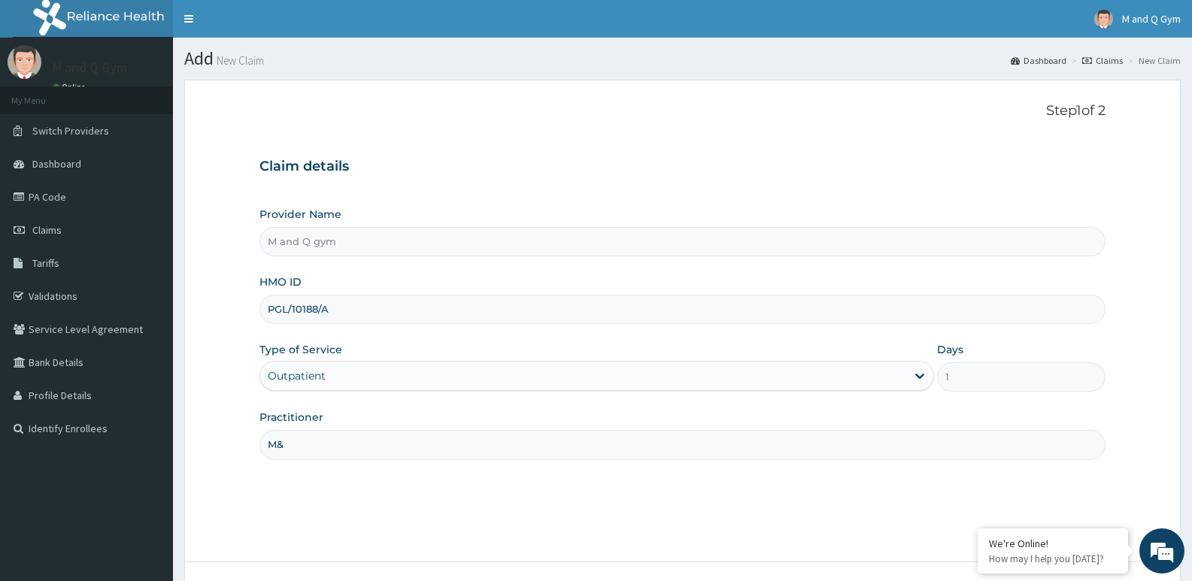
type input "M&Q"
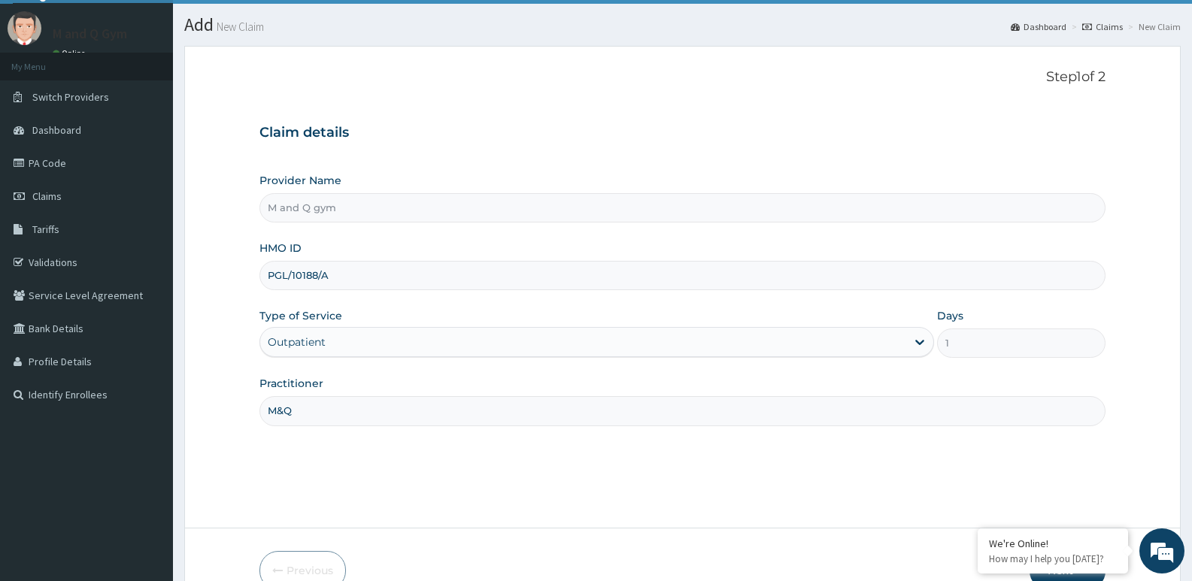
scroll to position [116, 0]
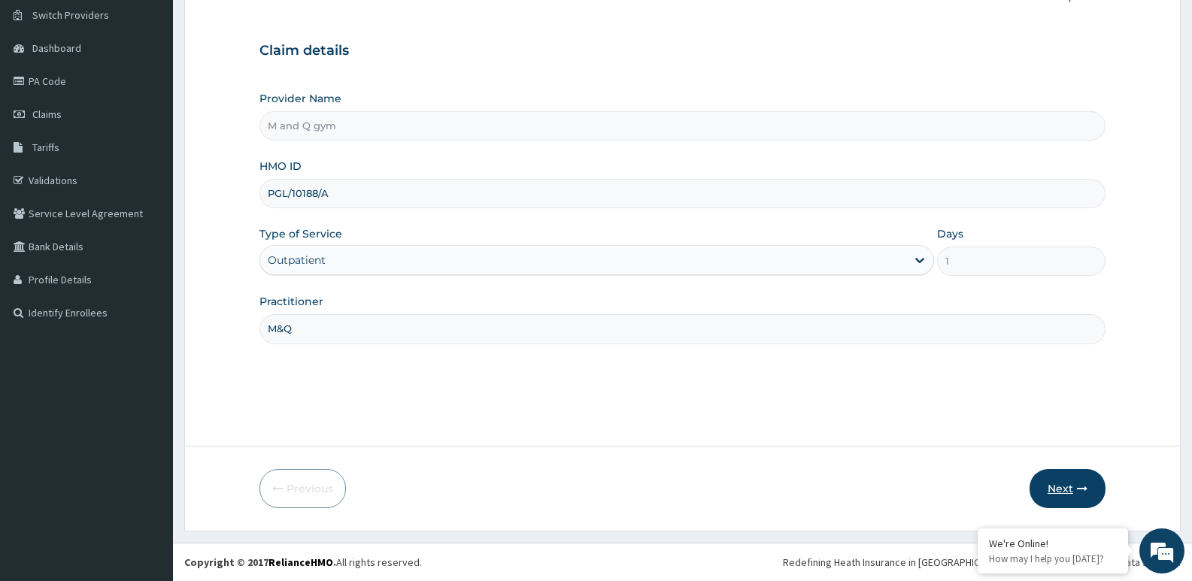
click at [1055, 489] on button "Next" at bounding box center [1067, 488] width 76 height 39
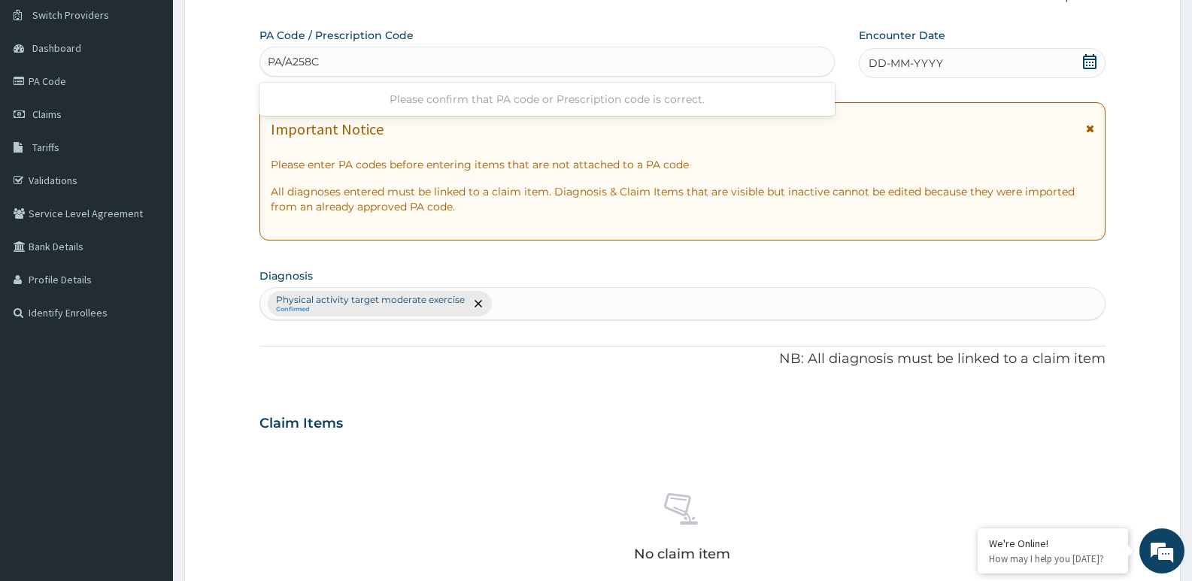
type input "PA/A258CD"
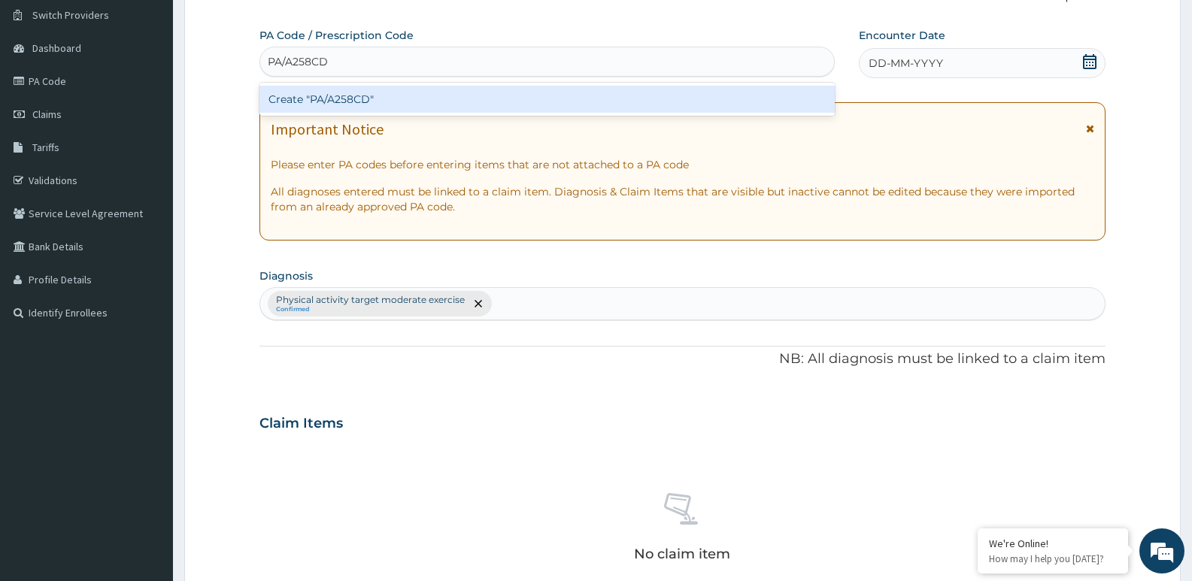
click at [352, 98] on div "Create "PA/A258CD"" at bounding box center [546, 99] width 575 height 27
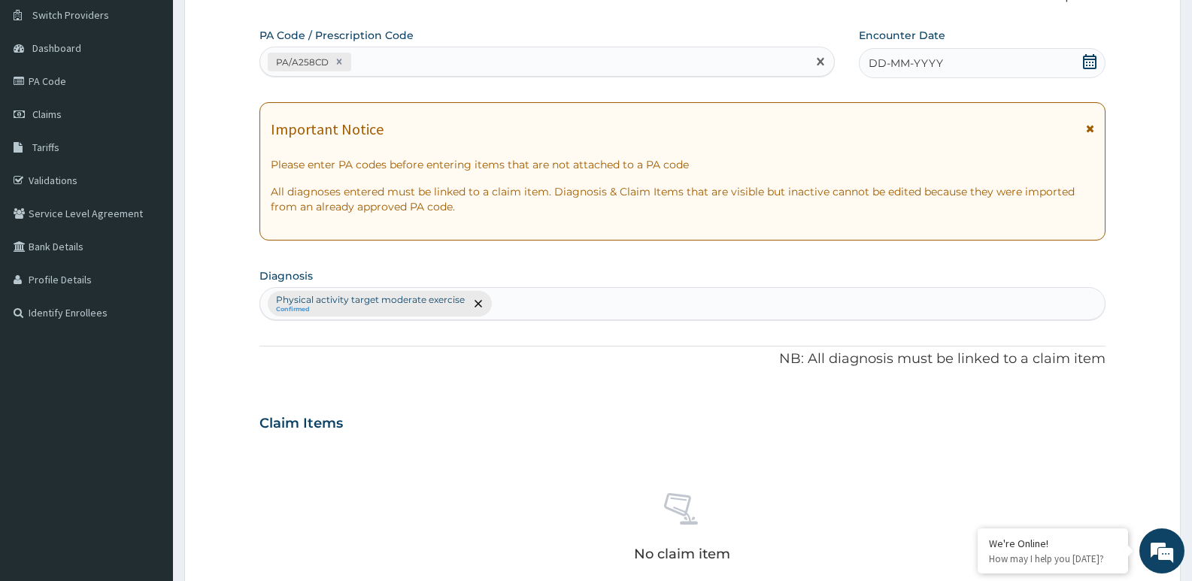
click at [1086, 68] on icon at bounding box center [1090, 61] width 14 height 15
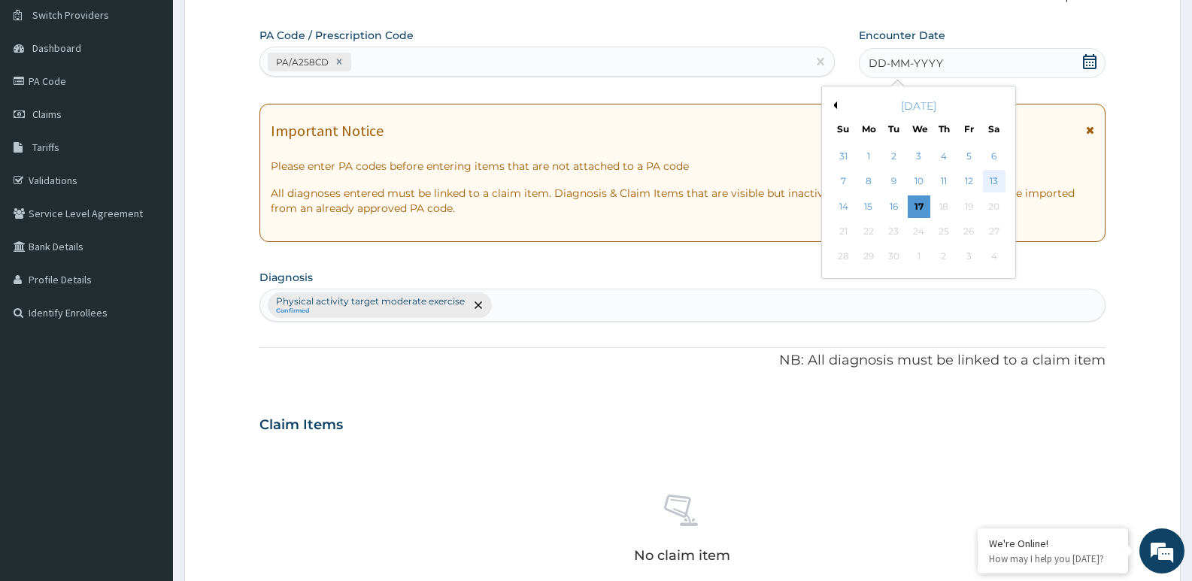
click at [993, 180] on div "13" at bounding box center [994, 182] width 23 height 23
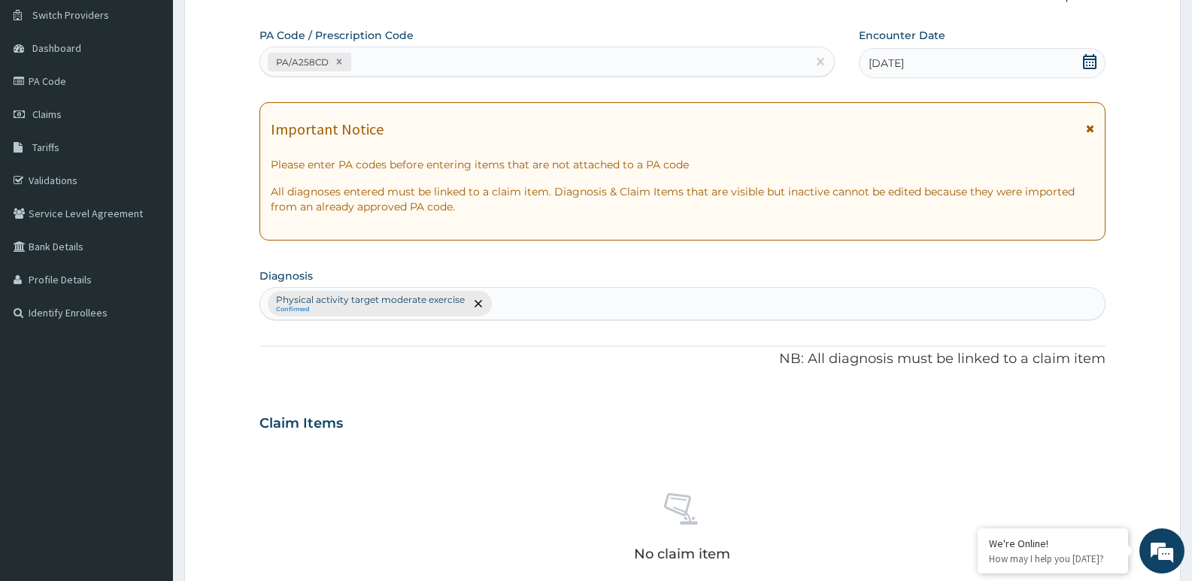
click at [544, 401] on div "Claim Items" at bounding box center [682, 420] width 846 height 39
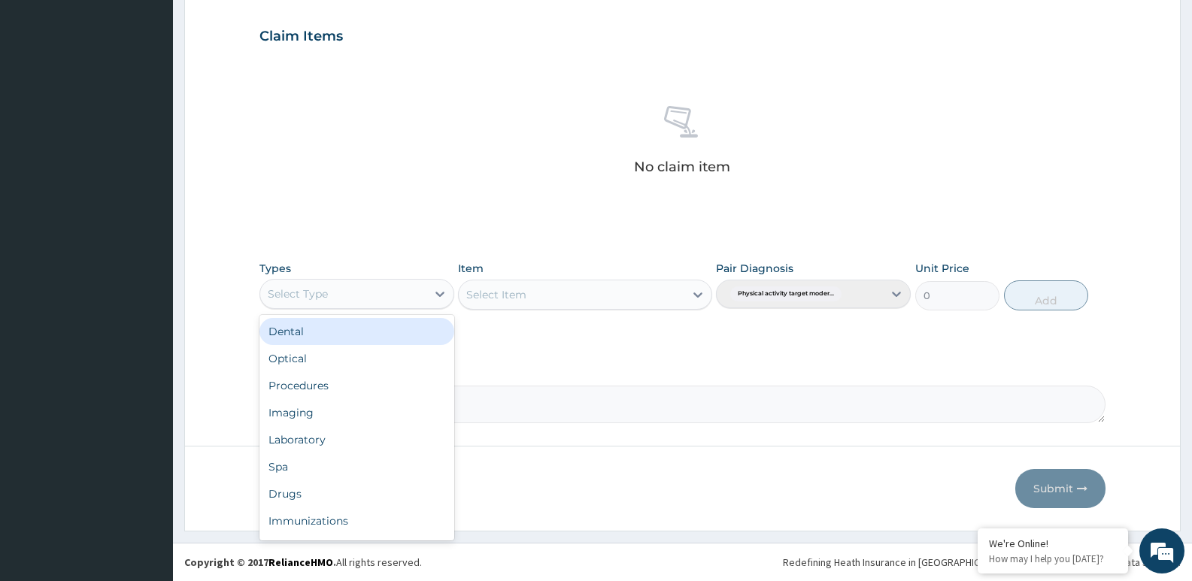
scroll to position [51, 0]
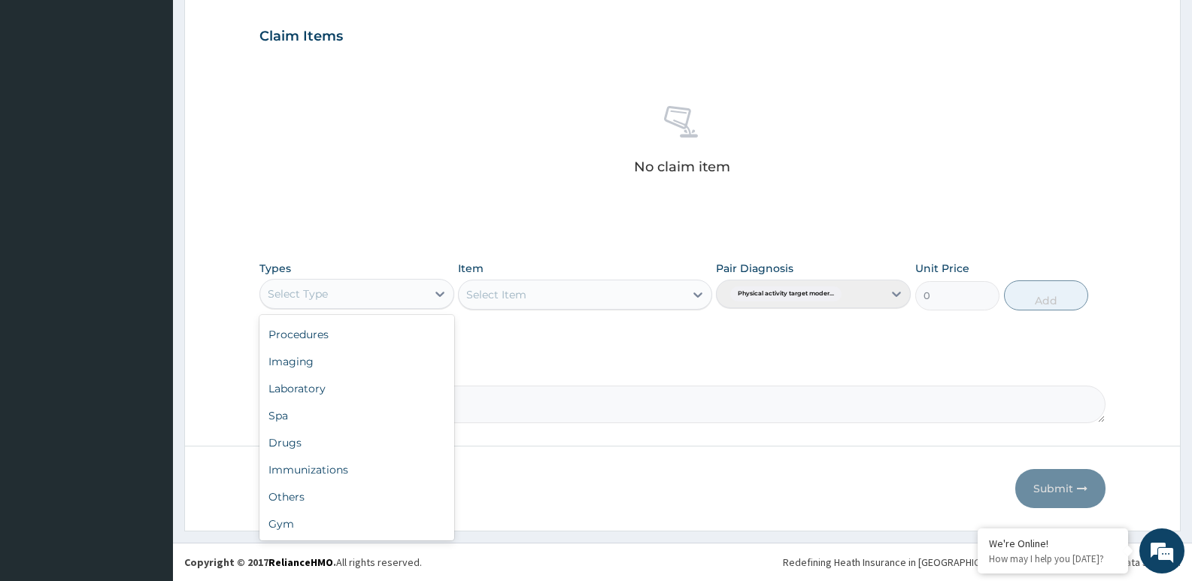
click at [288, 521] on div "Gym" at bounding box center [356, 523] width 195 height 27
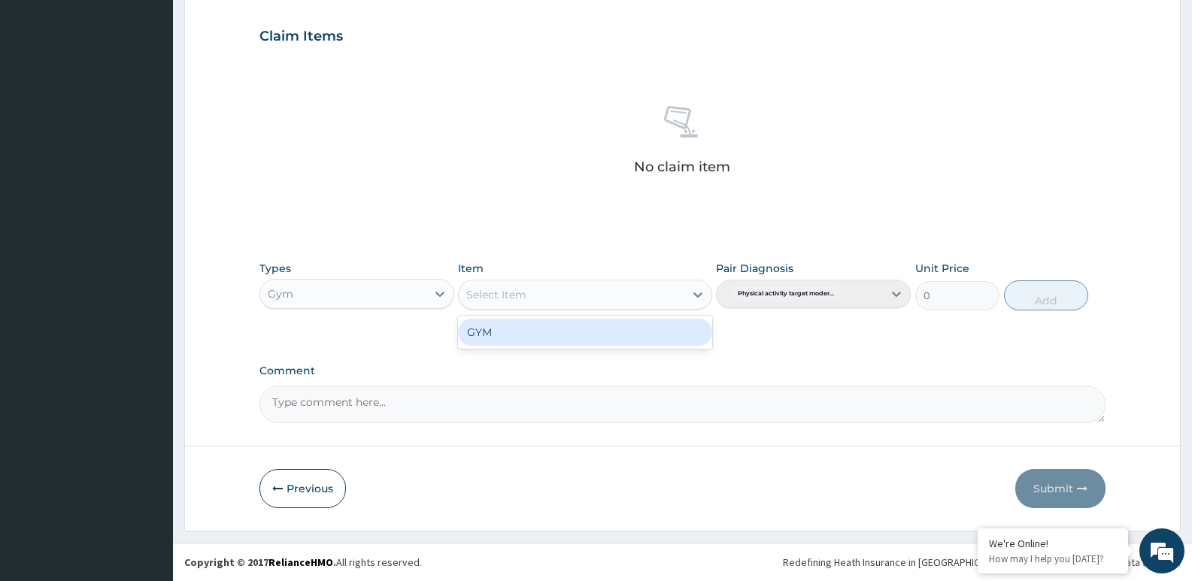
click at [552, 341] on div "GYM" at bounding box center [584, 332] width 253 height 27
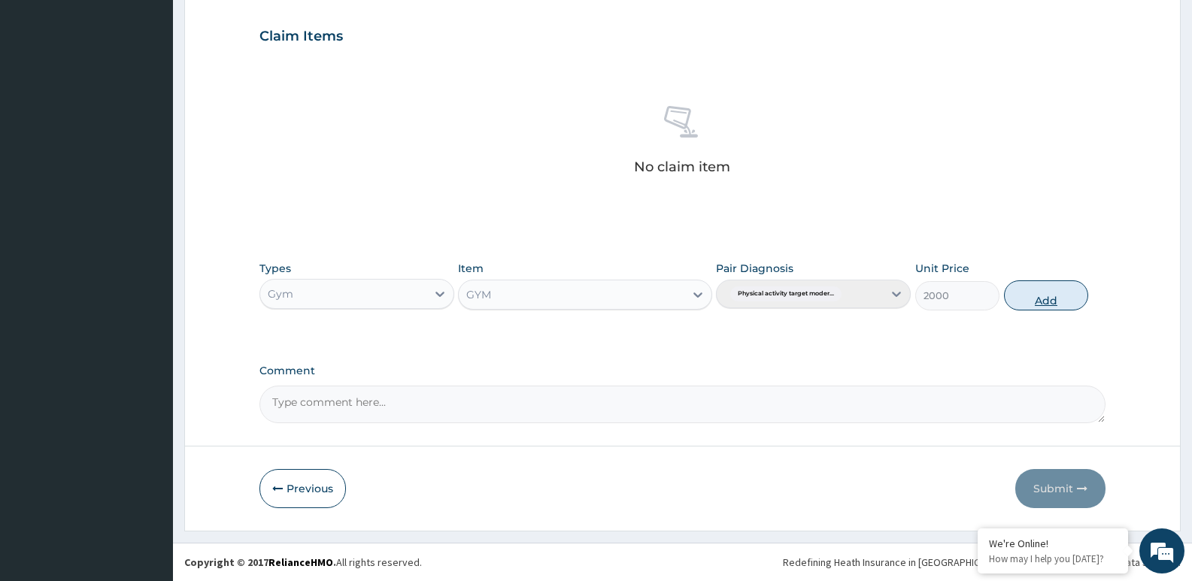
click at [1038, 302] on button "Add" at bounding box center [1046, 295] width 84 height 30
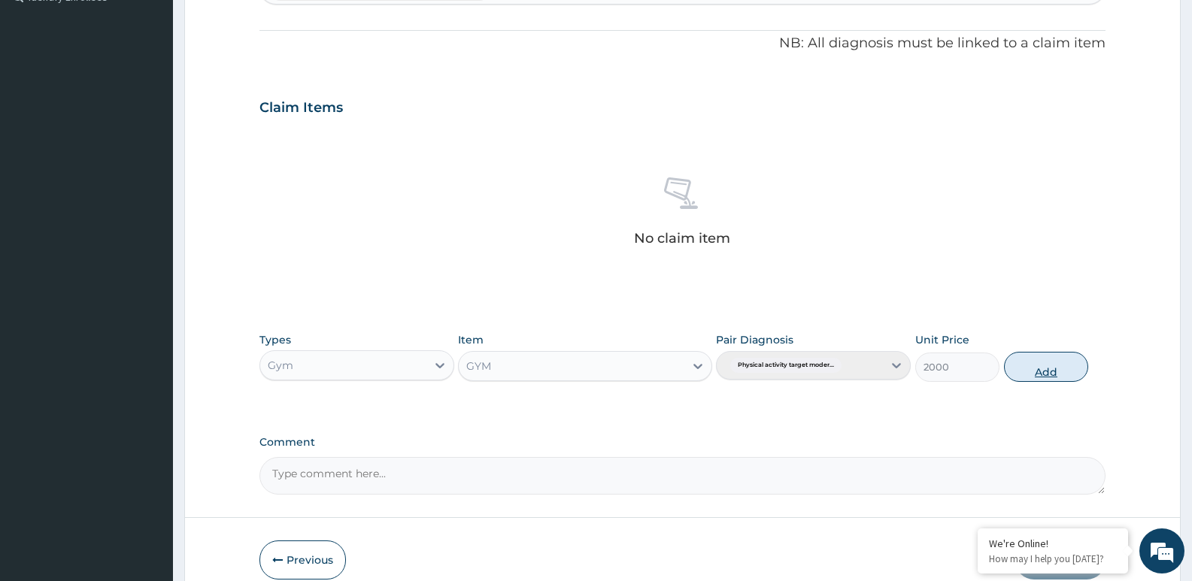
type input "0"
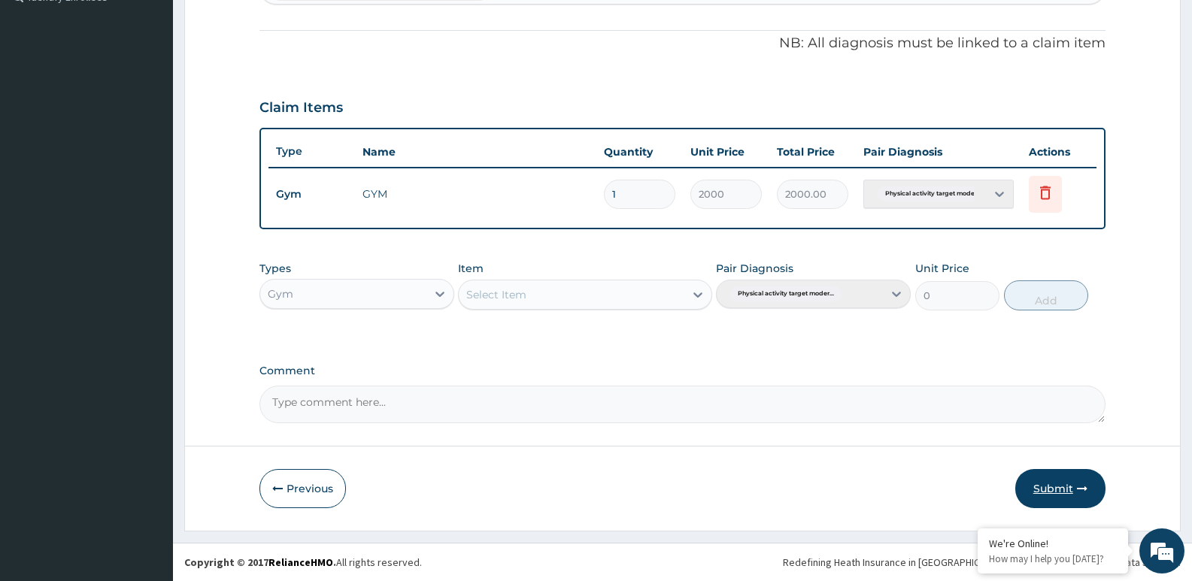
click at [1057, 492] on button "Submit" at bounding box center [1060, 488] width 90 height 39
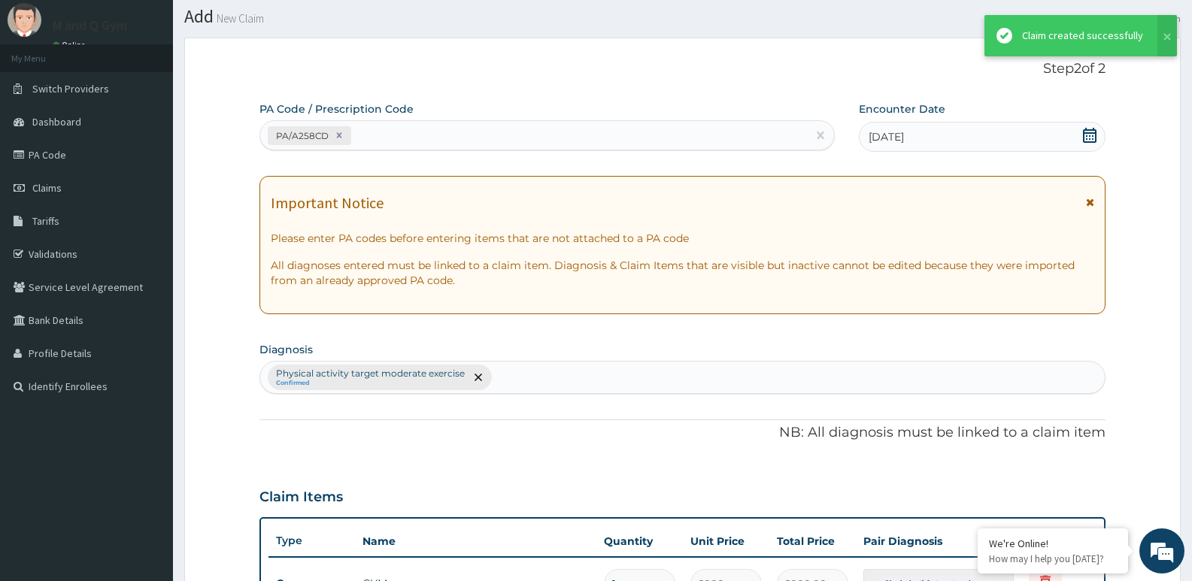
scroll to position [432, 0]
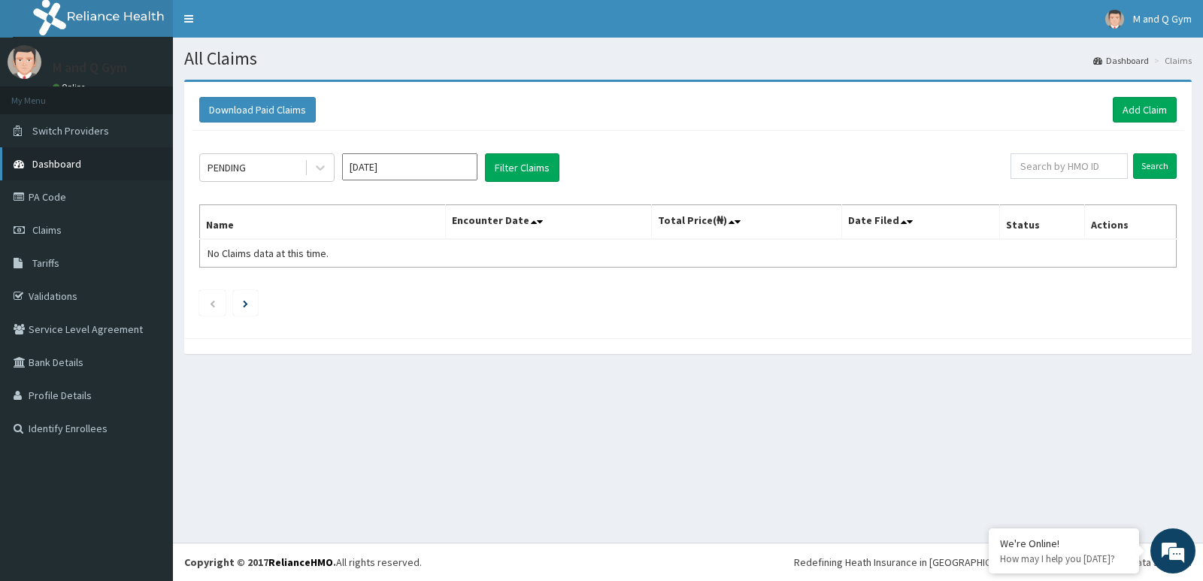
click at [65, 163] on span "Dashboard" at bounding box center [56, 164] width 49 height 14
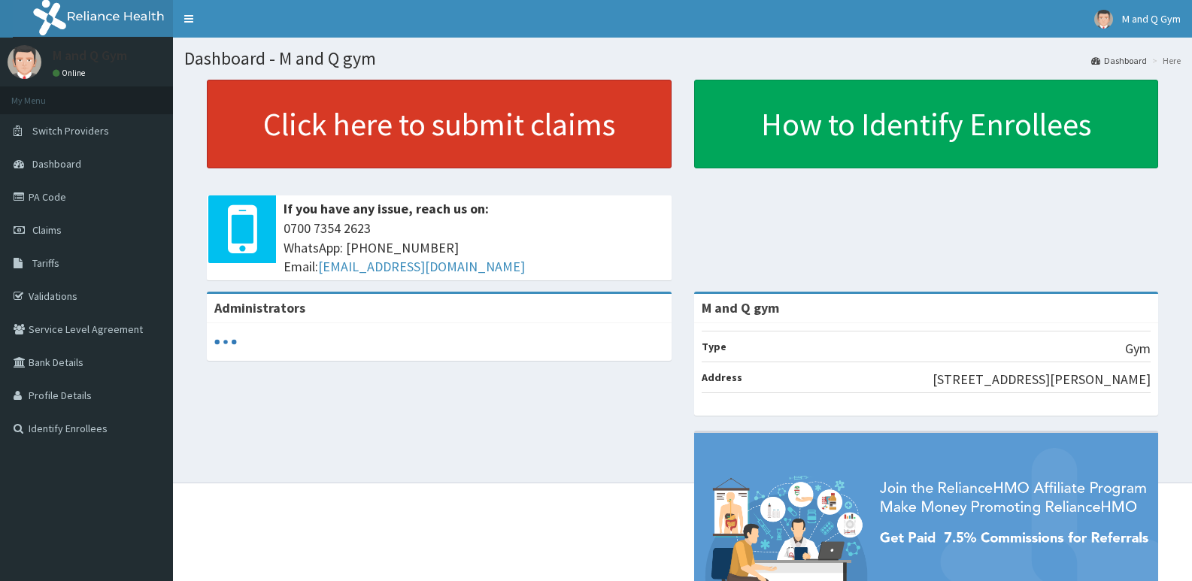
click at [353, 123] on link "Click here to submit claims" at bounding box center [439, 124] width 465 height 89
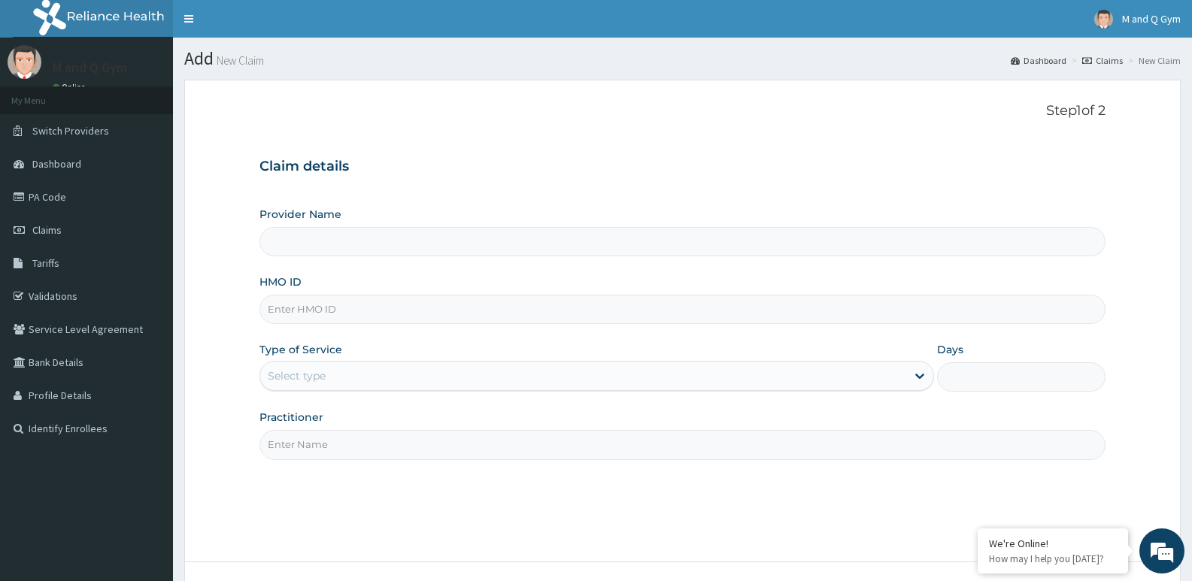
type input "M and Q gym"
type input "1"
click at [370, 307] on input "HMO ID" at bounding box center [682, 309] width 846 height 29
type input "MID/10007/A"
click at [417, 445] on input "Practitioner" at bounding box center [682, 444] width 846 height 29
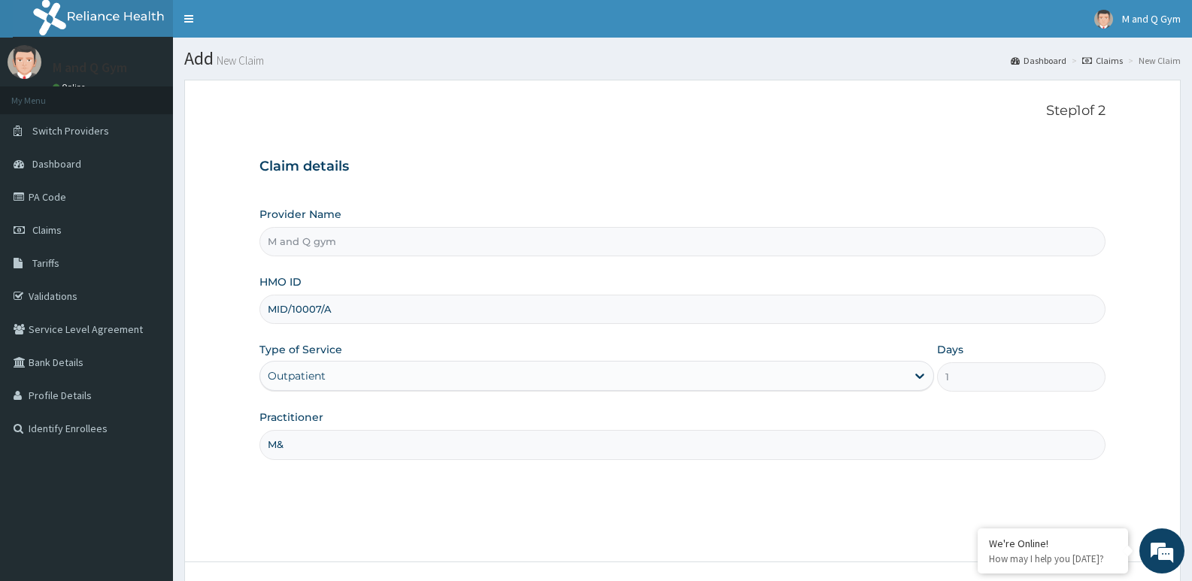
type input "M&Q"
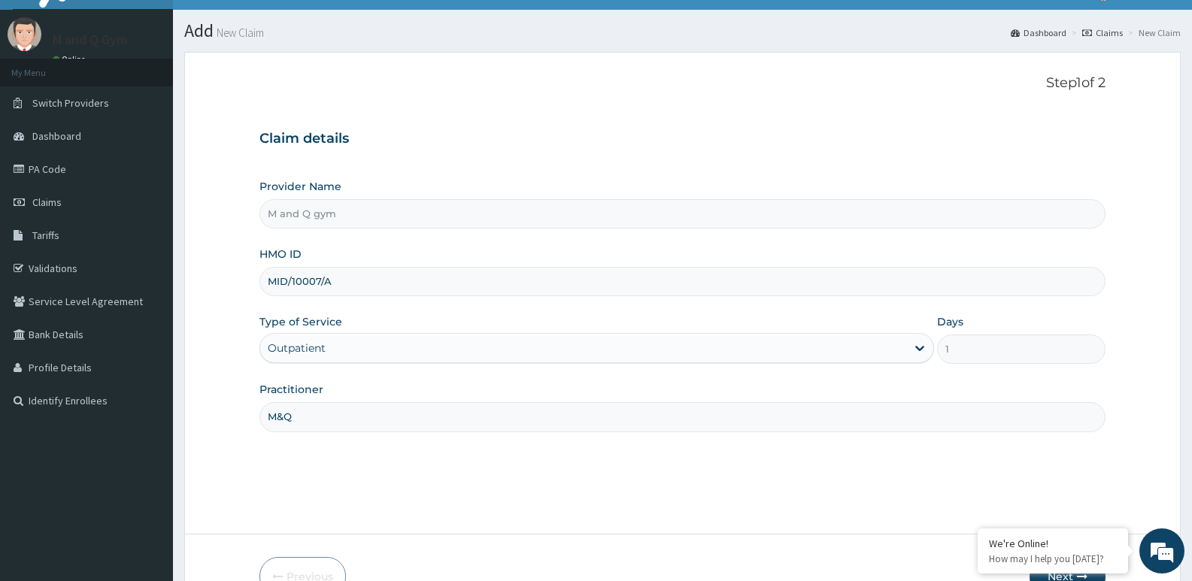
scroll to position [116, 0]
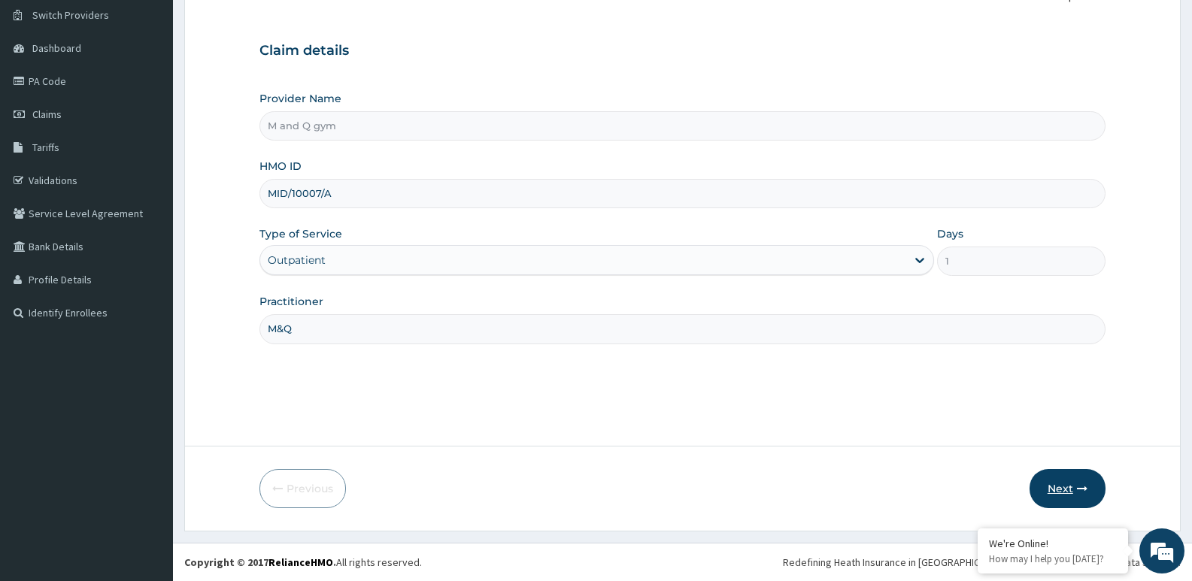
click at [1051, 485] on button "Next" at bounding box center [1067, 488] width 76 height 39
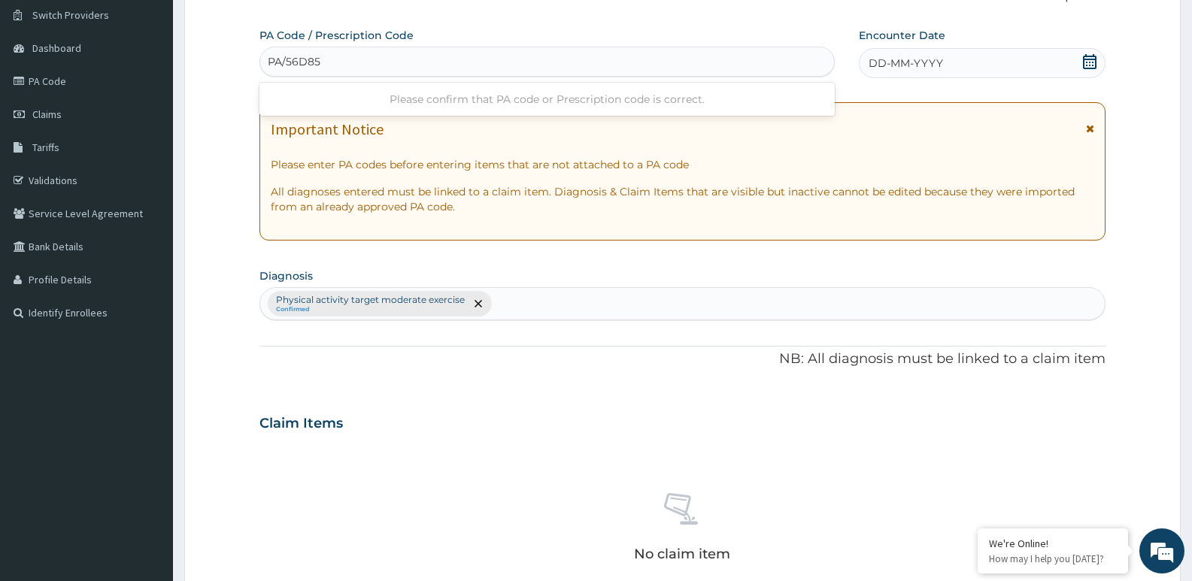
type input "PA/56D859"
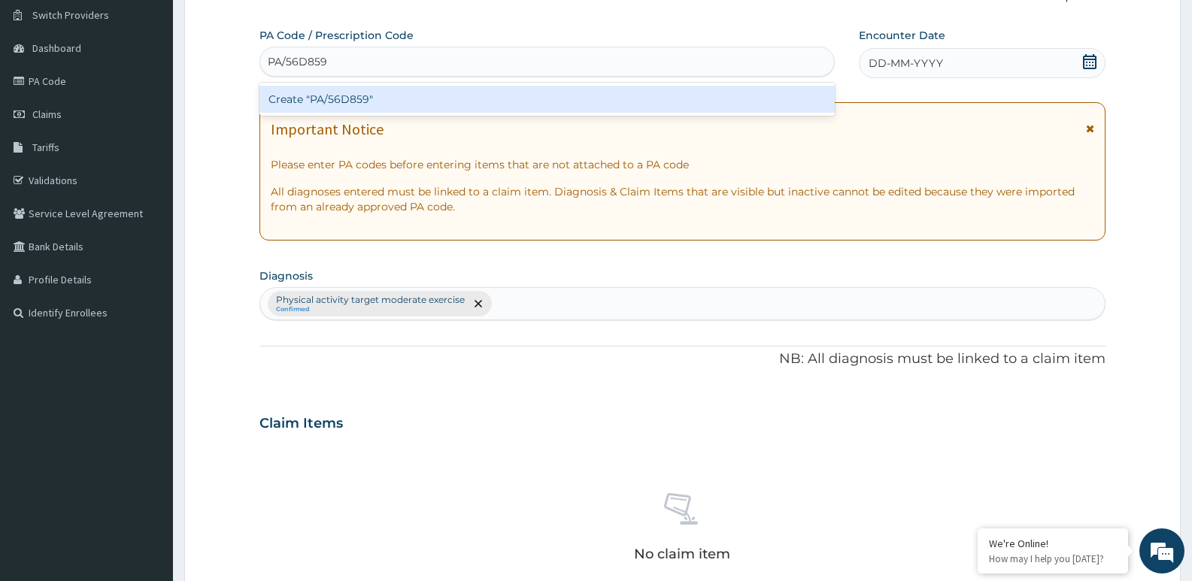
click at [368, 101] on div "Create "PA/56D859"" at bounding box center [546, 99] width 575 height 27
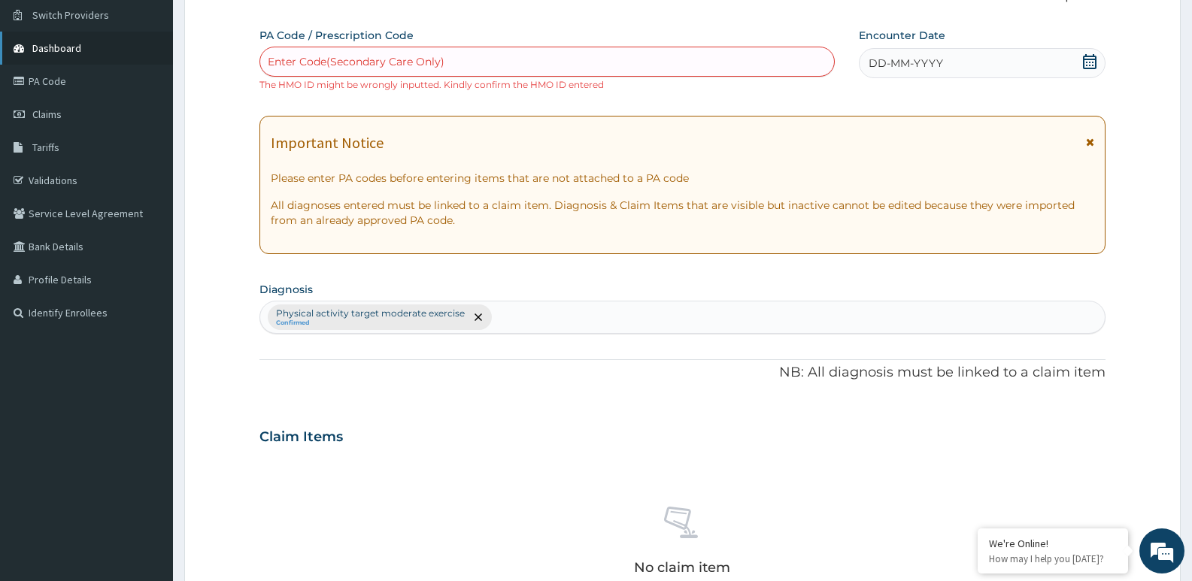
click at [64, 41] on span "Dashboard" at bounding box center [56, 48] width 49 height 14
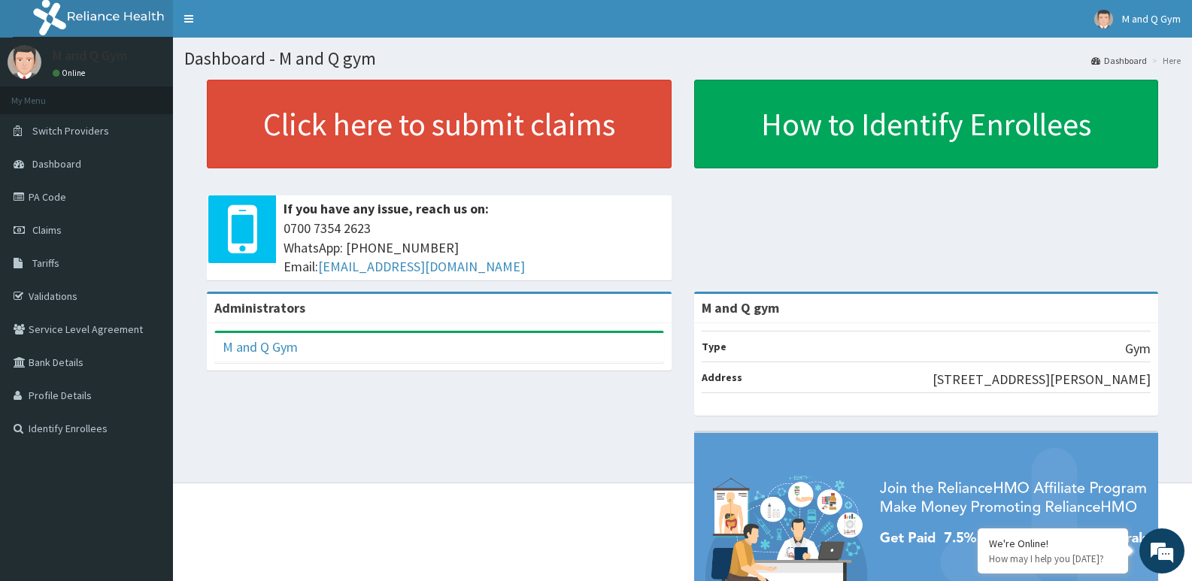
click at [368, 547] on div "Administrators M and Q Gym Full Name M and Q Gym Email Address [EMAIL_ADDRESS][…" at bounding box center [682, 491] width 996 height 399
